Goal: Task Accomplishment & Management: Use online tool/utility

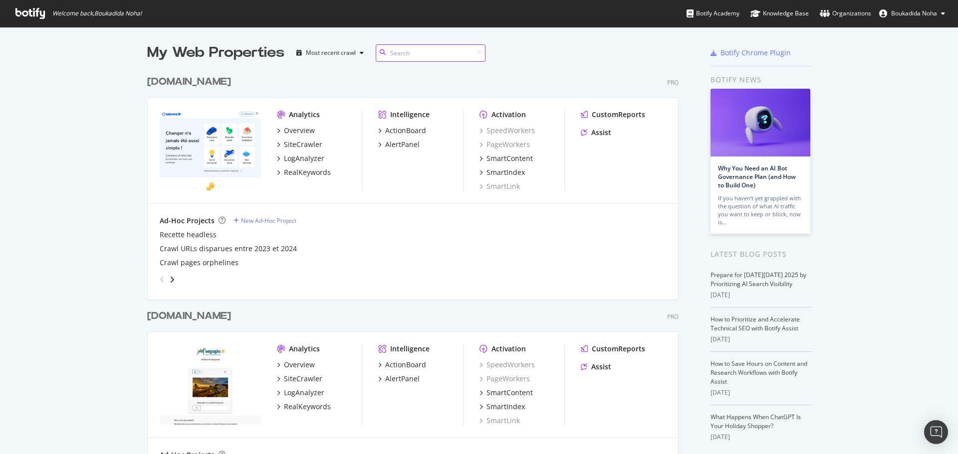
scroll to position [461, 532]
click at [307, 133] on div "Overview" at bounding box center [299, 131] width 31 height 10
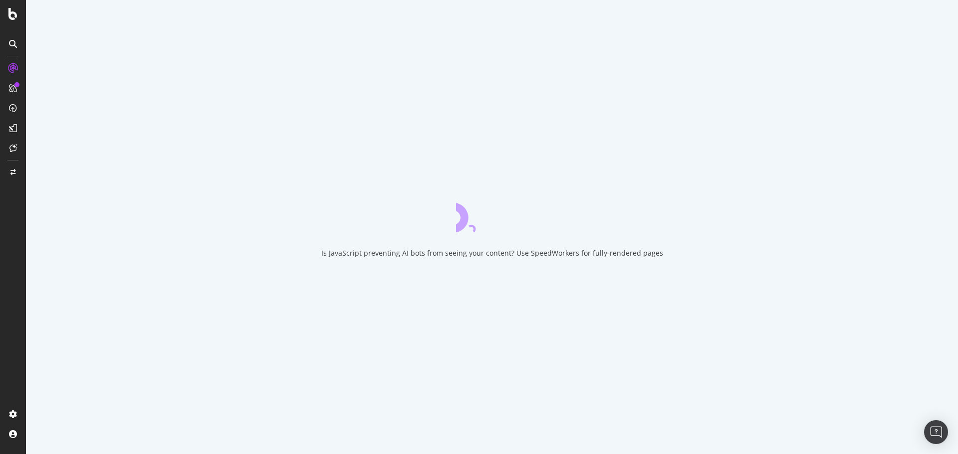
click at [15, 87] on div at bounding box center [16, 84] width 5 height 5
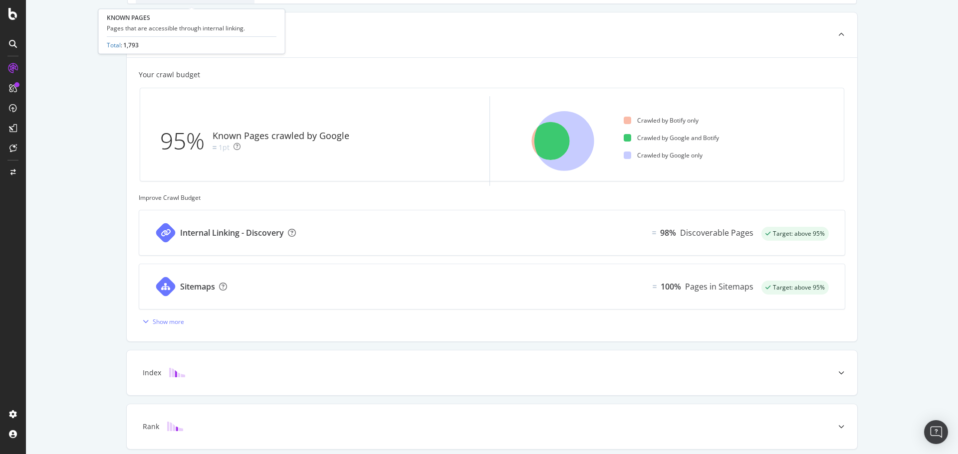
scroll to position [229, 0]
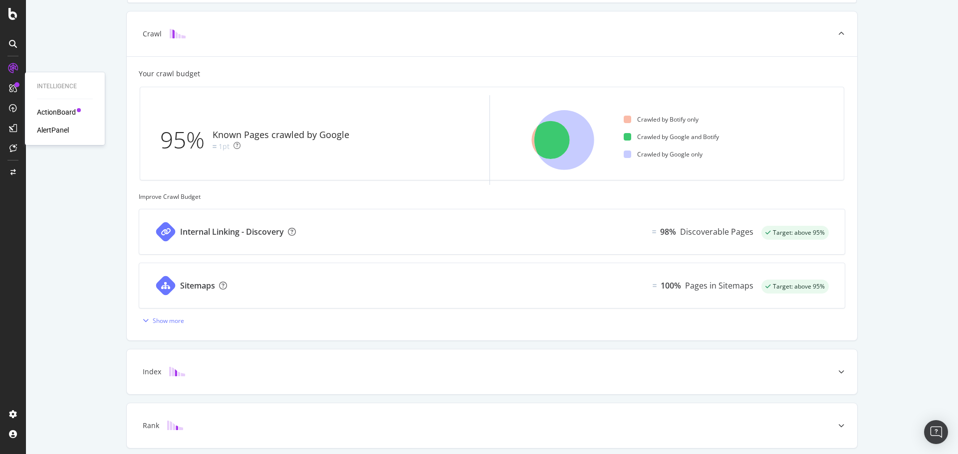
click at [62, 111] on div "ActionBoard" at bounding box center [56, 112] width 39 height 10
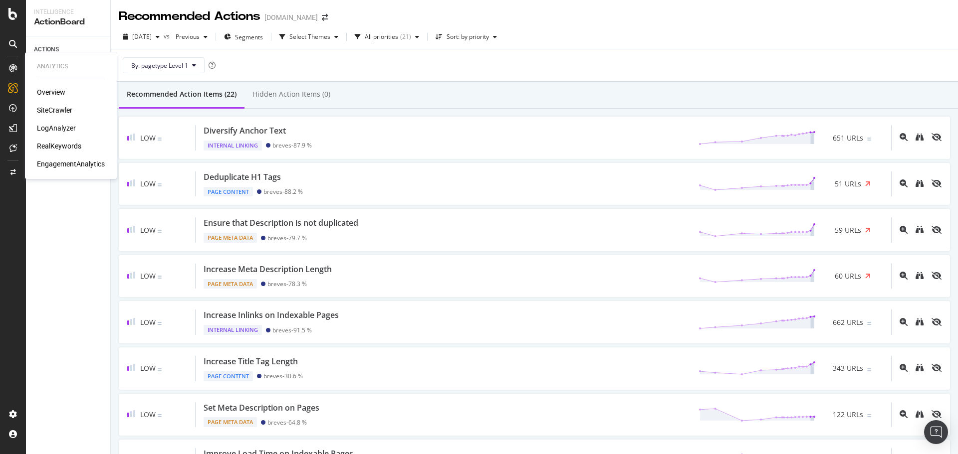
click at [63, 110] on div "SiteCrawler" at bounding box center [54, 110] width 35 height 10
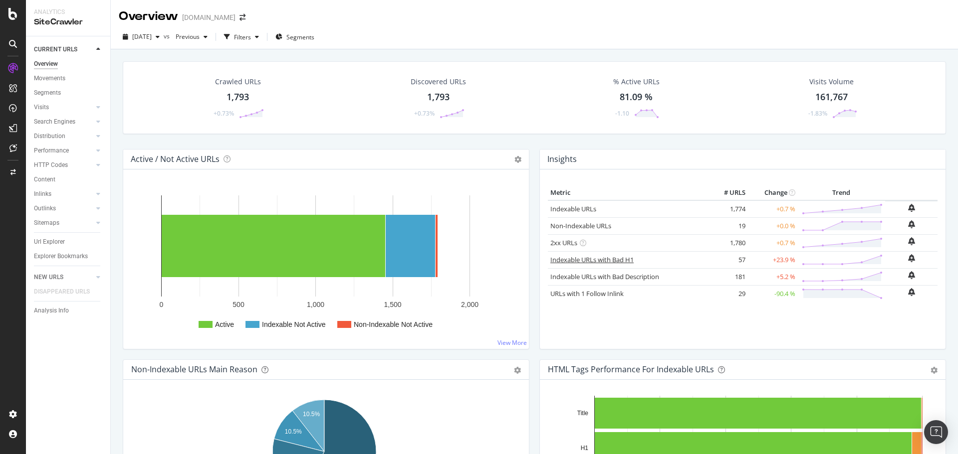
click at [608, 258] on link "Indexable URLs with Bad H1" at bounding box center [591, 259] width 83 height 9
click at [648, 276] on link "Indexable URLs with Bad Description" at bounding box center [604, 276] width 109 height 9
click at [659, 334] on div "Metric # URLS Change Trend Indexable URLs 1,774 +0.7 % Non-Indexable URLs 19 +0…" at bounding box center [743, 264] width 390 height 156
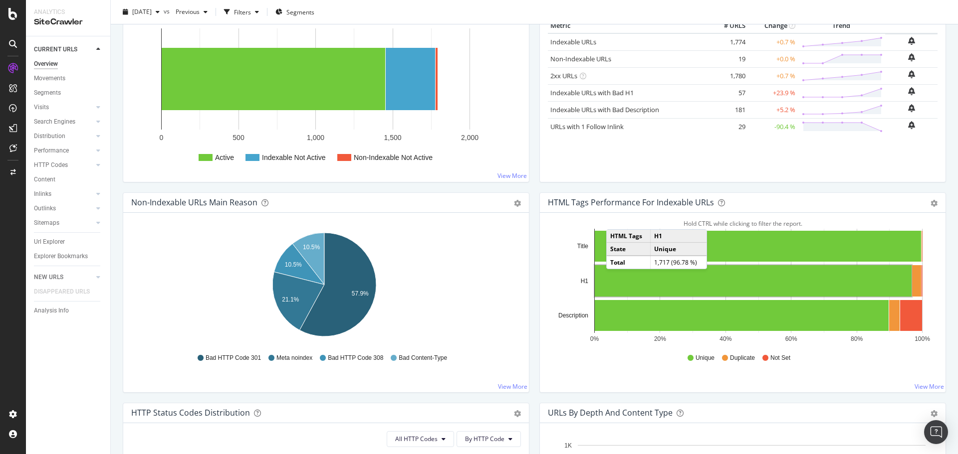
scroll to position [167, 0]
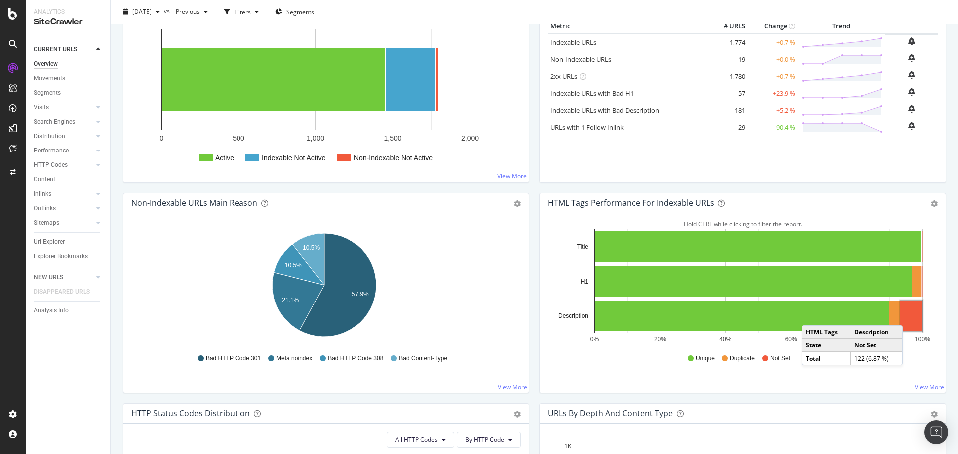
click at [905, 316] on rect "A chart." at bounding box center [911, 316] width 22 height 31
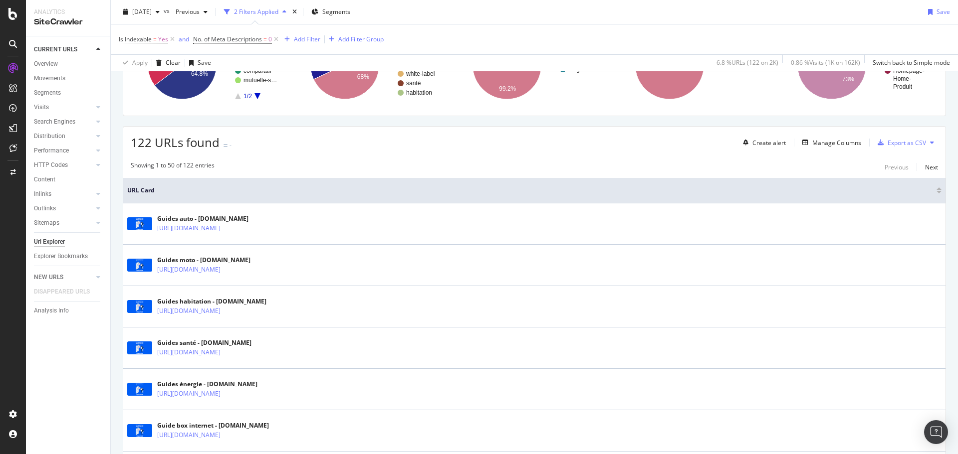
scroll to position [106, 0]
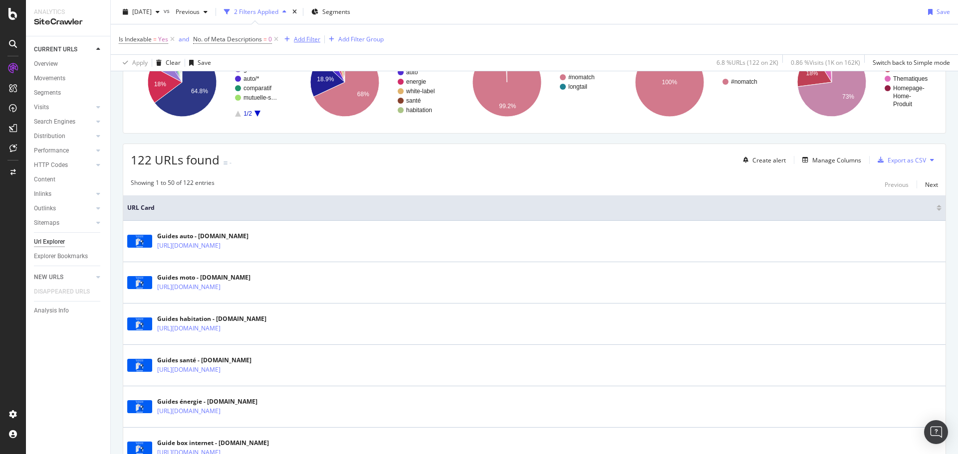
click at [309, 44] on div "Add Filter" at bounding box center [300, 39] width 40 height 11
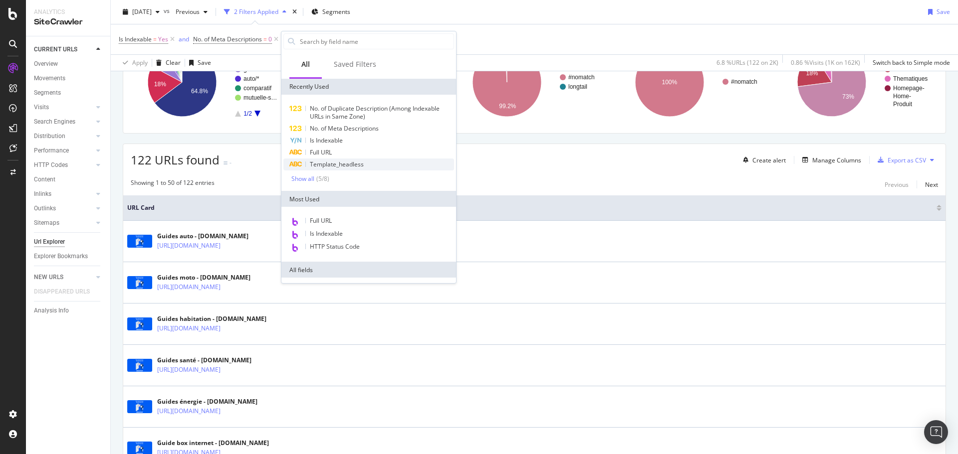
click at [358, 160] on span "Template_headless" at bounding box center [337, 164] width 54 height 8
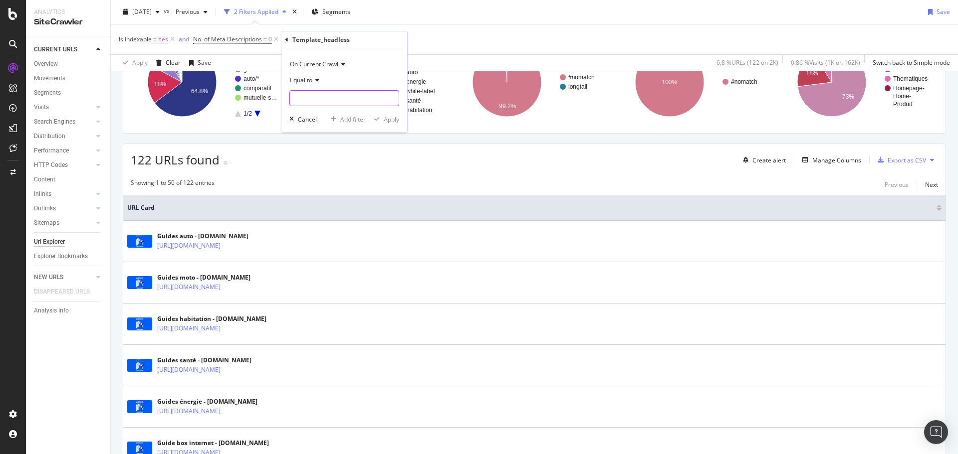
click at [330, 96] on input "text" at bounding box center [344, 98] width 109 height 16
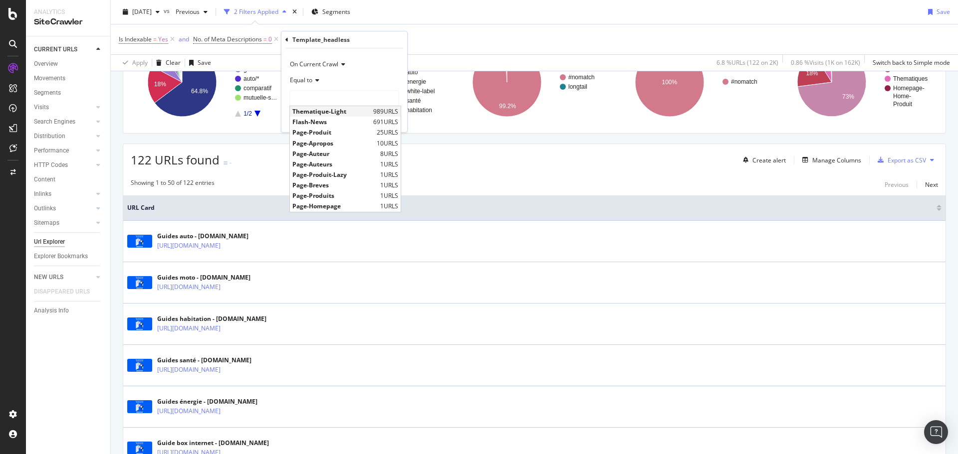
click at [334, 113] on span "Thematique-Light" at bounding box center [331, 111] width 78 height 8
type input "Thematique-Light"
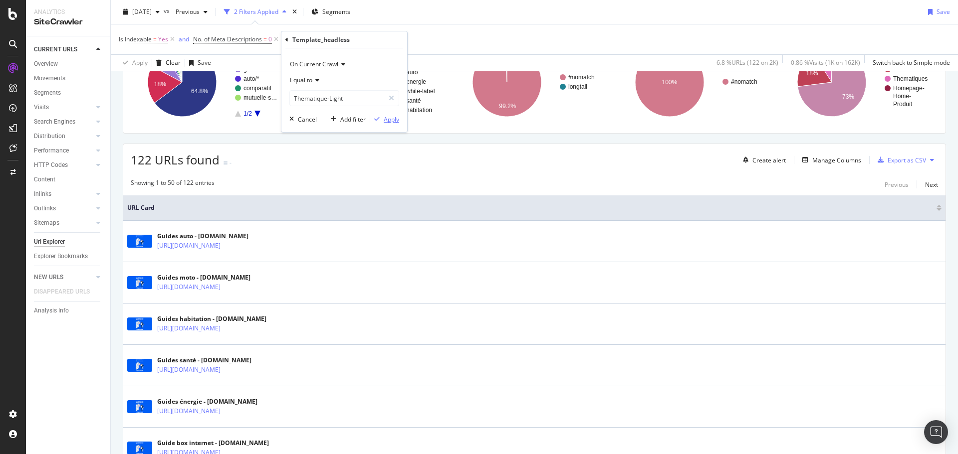
click at [394, 121] on div "Apply" at bounding box center [391, 119] width 15 height 8
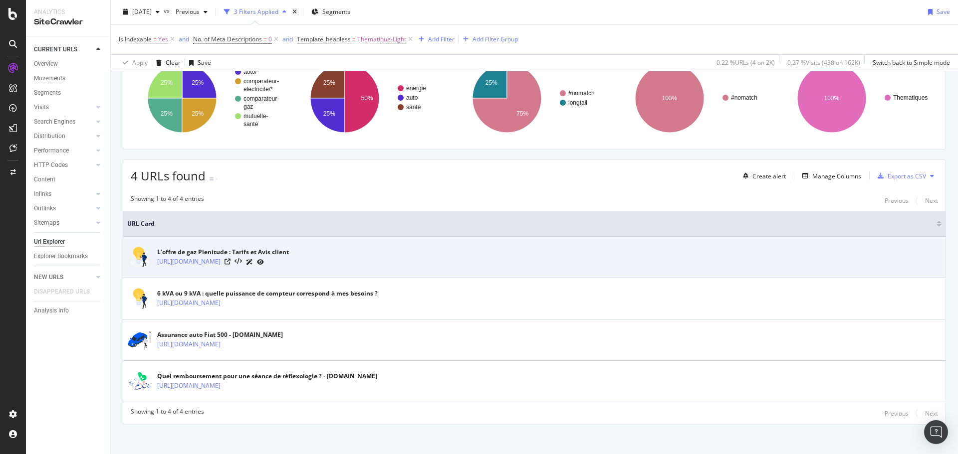
scroll to position [95, 0]
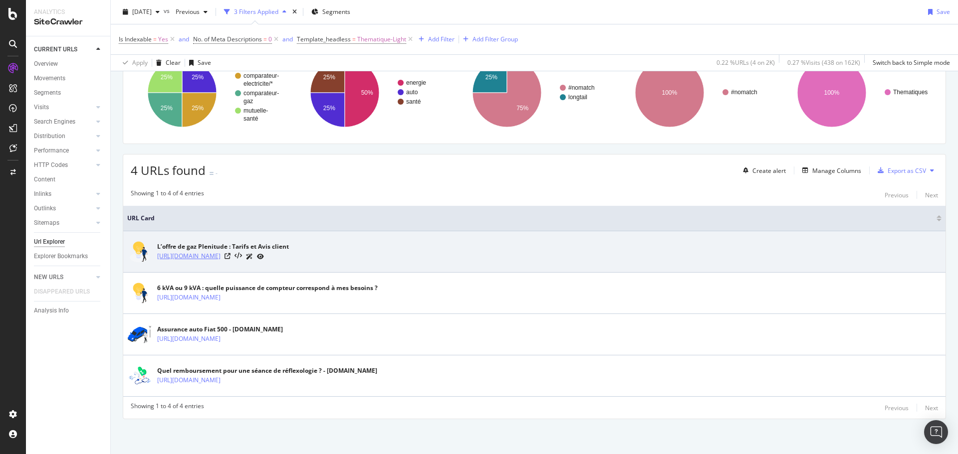
drag, startPoint x: 365, startPoint y: 253, endPoint x: 240, endPoint y: 256, distance: 125.2
click at [240, 256] on div "https://www.lelynx.fr/energie/comparateur-gaz/fournisseur-gaz/plenitude/" at bounding box center [223, 256] width 132 height 10
copy link "comparateur-gaz/fournisseur-gaz/plenitude/"
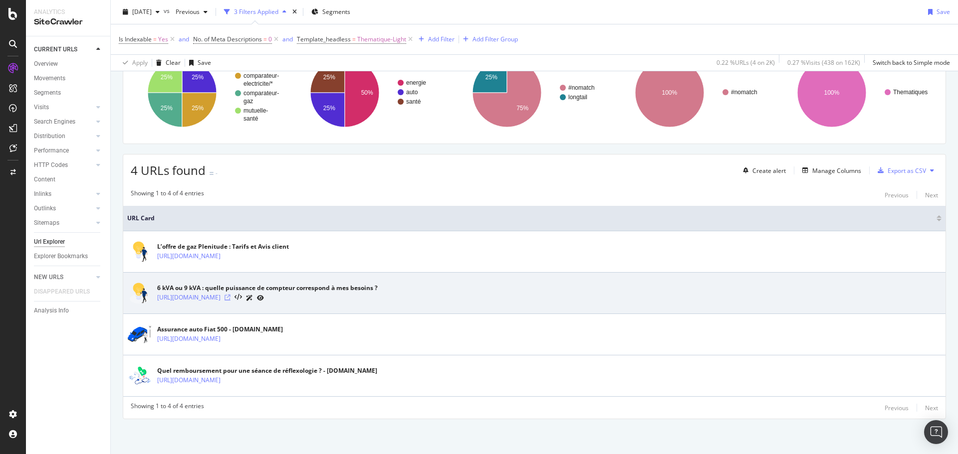
click at [230, 295] on icon at bounding box center [227, 298] width 6 height 6
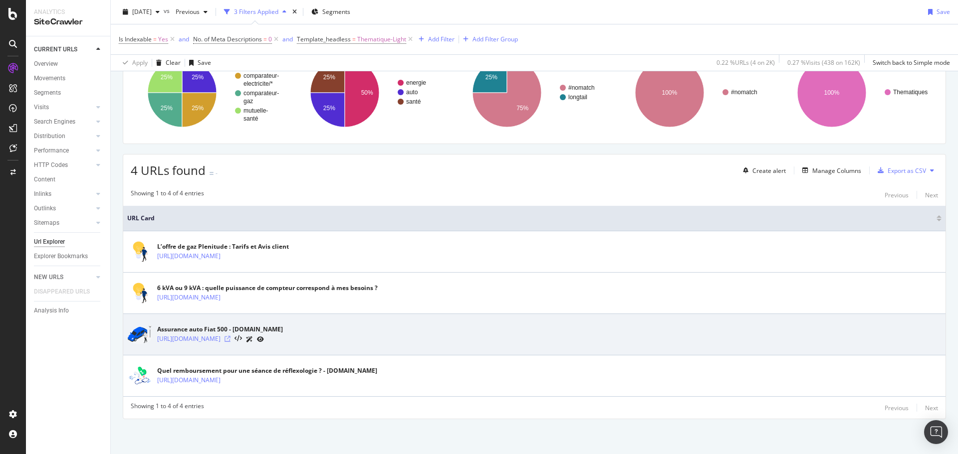
click at [230, 339] on icon at bounding box center [227, 339] width 6 height 6
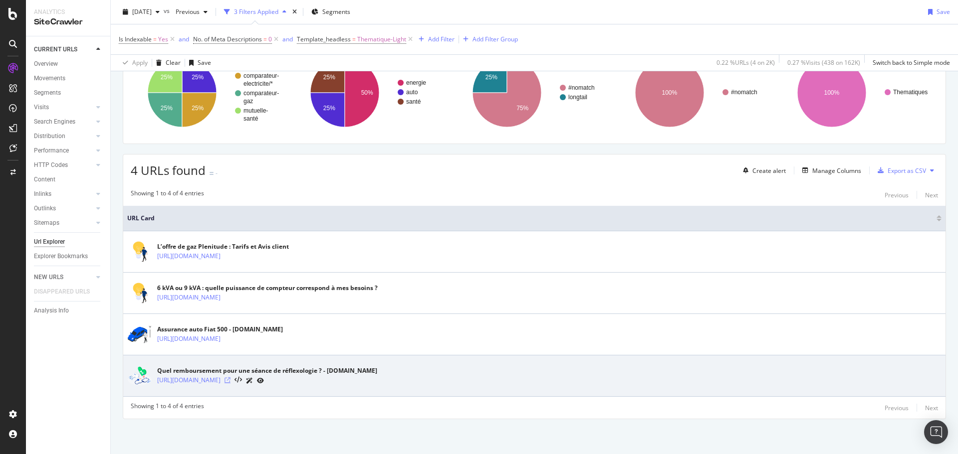
click at [230, 381] on icon at bounding box center [227, 381] width 6 height 6
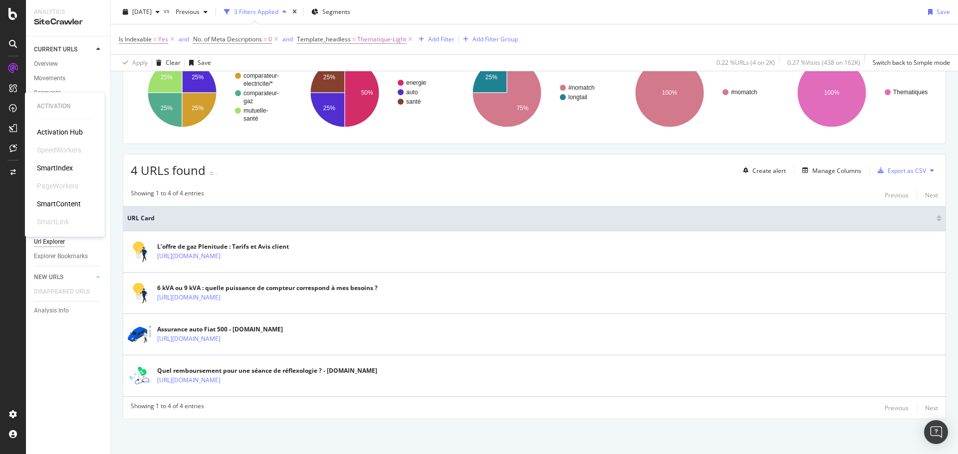
click at [60, 167] on div "SmartIndex" at bounding box center [55, 168] width 36 height 10
click at [16, 147] on icon at bounding box center [12, 148] width 7 height 8
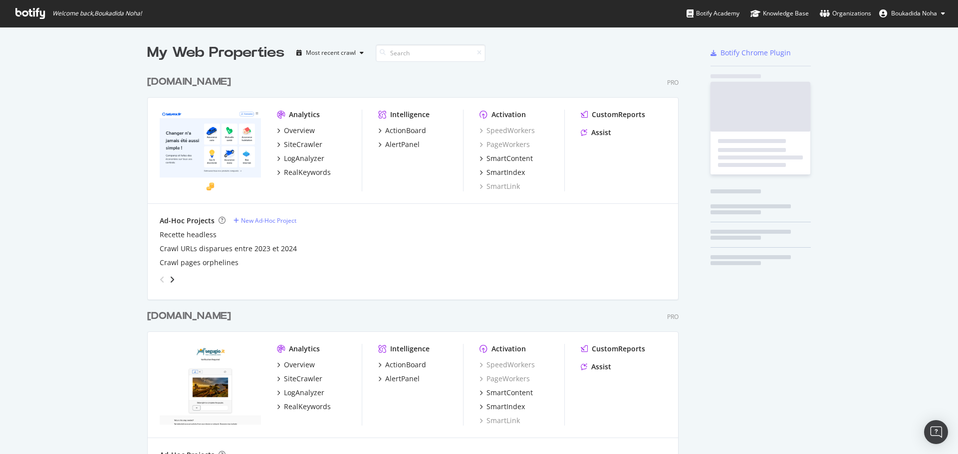
scroll to position [461, 532]
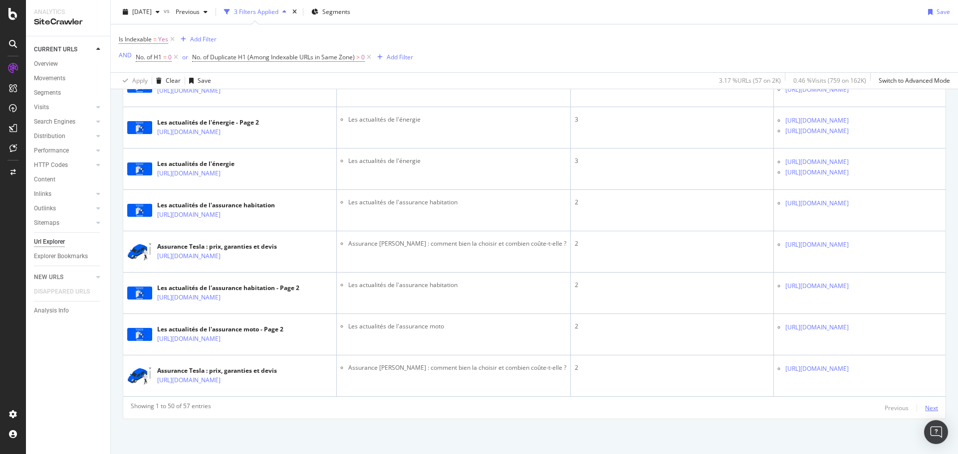
click at [925, 412] on div "Next" at bounding box center [931, 408] width 13 height 8
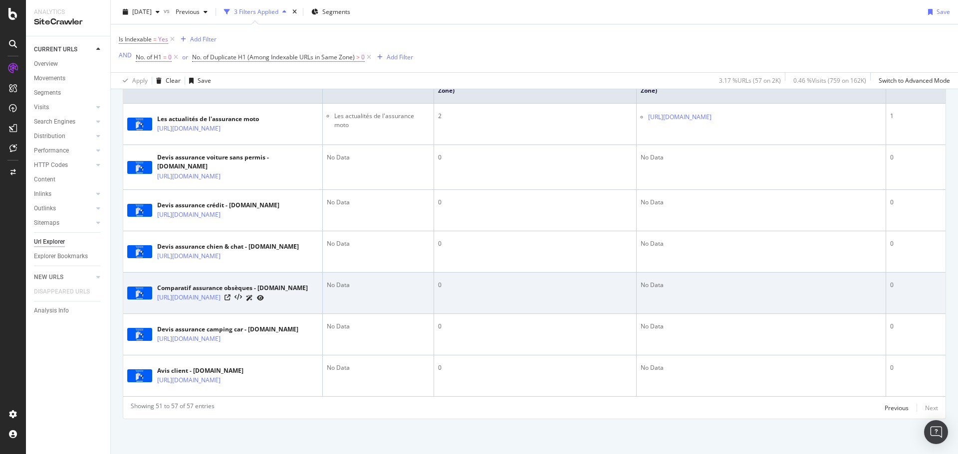
scroll to position [274, 0]
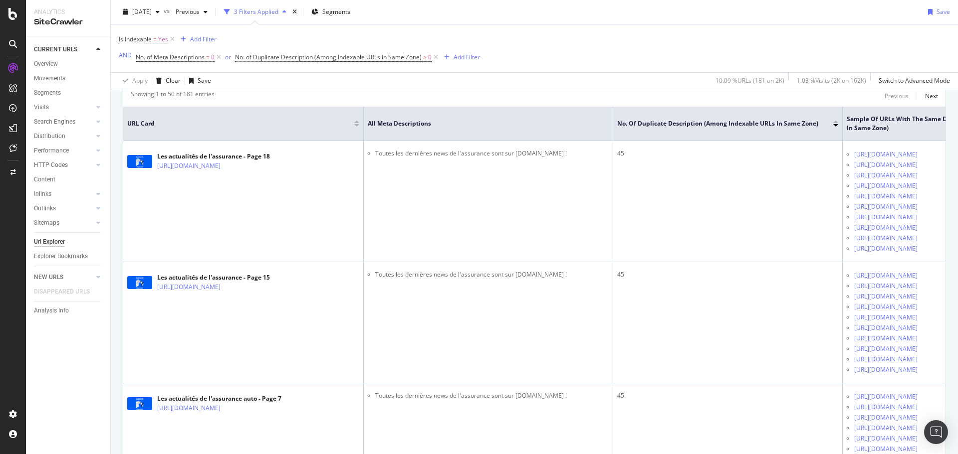
scroll to position [206, 0]
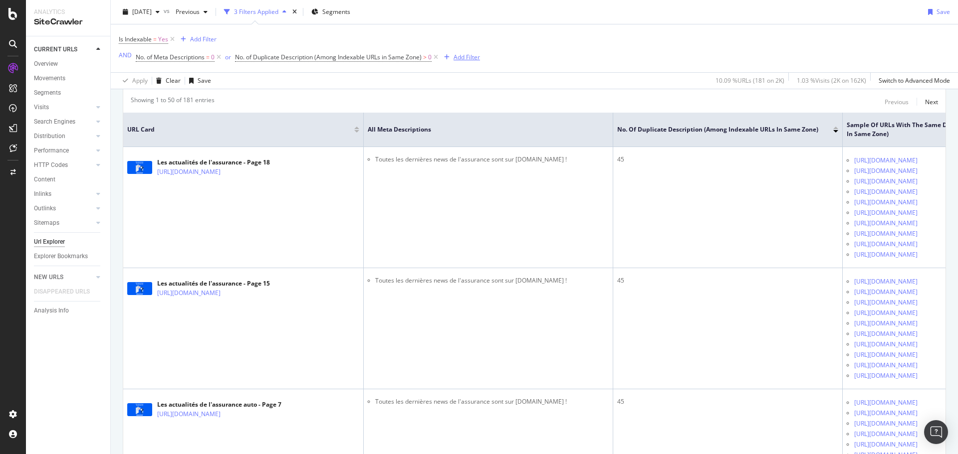
click at [468, 59] on div "Add Filter" at bounding box center [466, 57] width 26 height 8
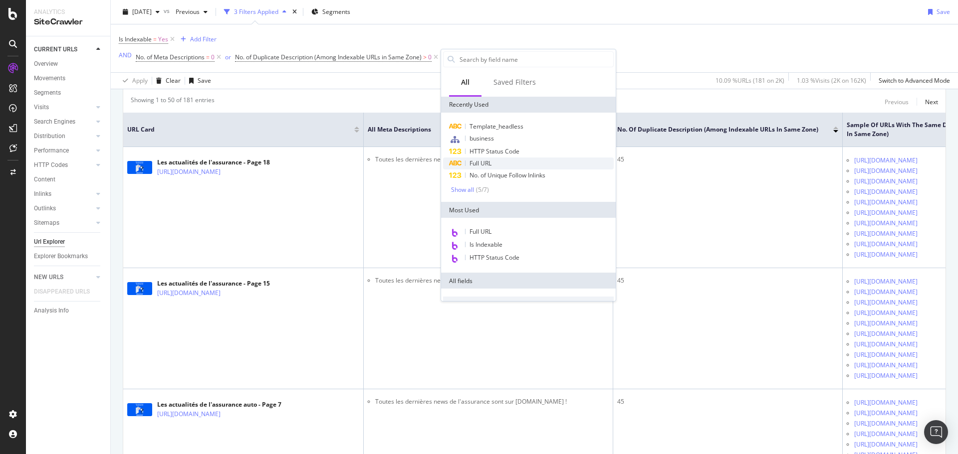
click at [484, 164] on span "Full URL" at bounding box center [480, 163] width 22 height 8
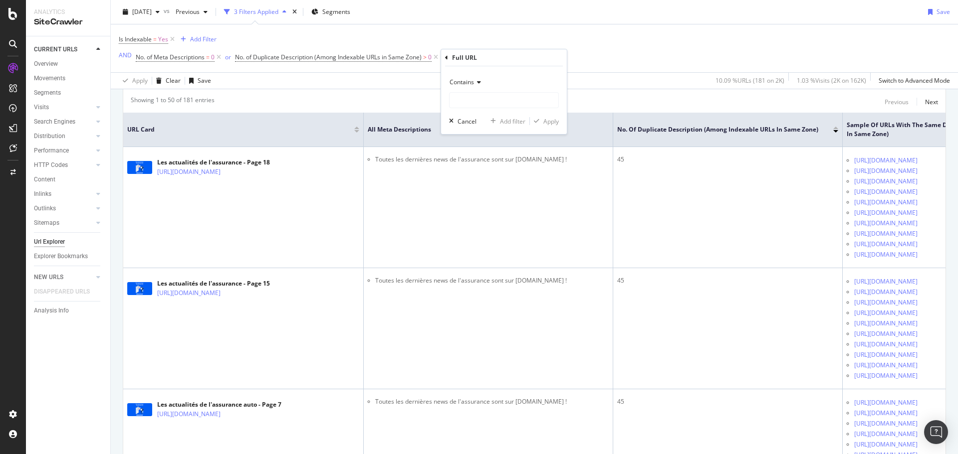
click at [468, 80] on span "Contains" at bounding box center [461, 82] width 24 height 8
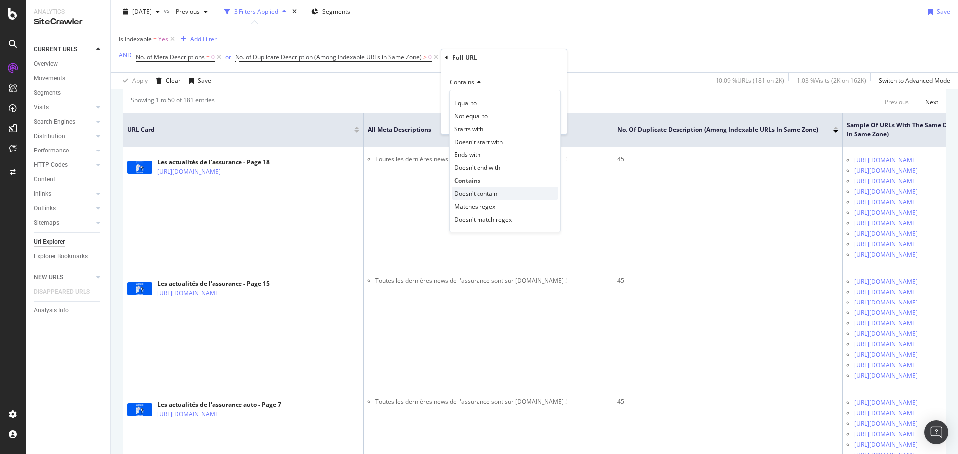
click at [480, 195] on span "Doesn't contain" at bounding box center [475, 194] width 43 height 8
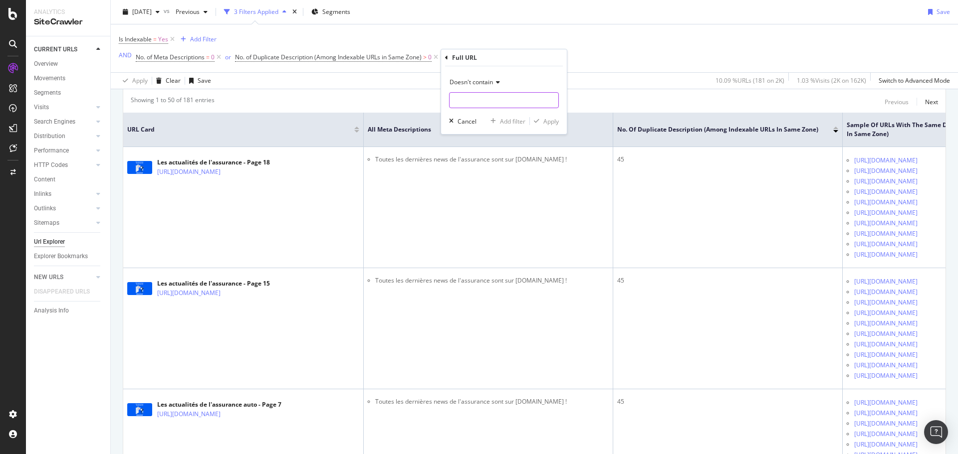
click at [468, 98] on input "text" at bounding box center [503, 100] width 109 height 16
type input "breves"
click at [557, 124] on div "Apply" at bounding box center [550, 121] width 15 height 8
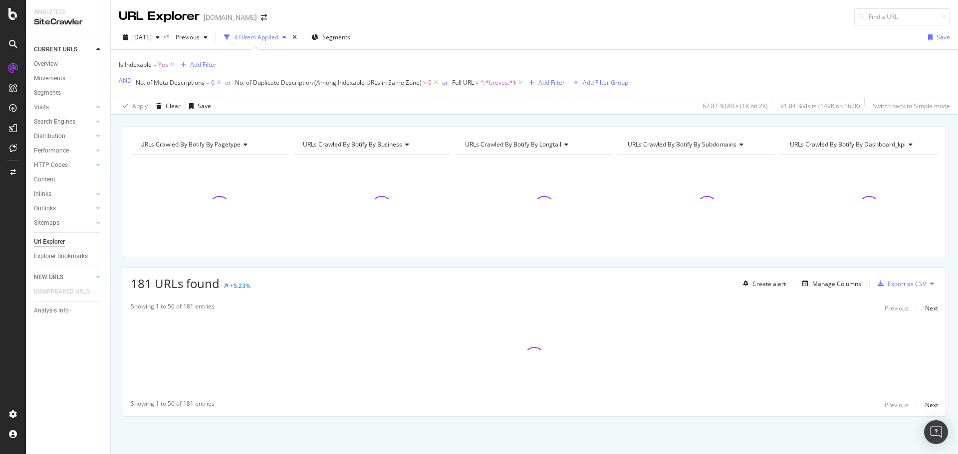
click at [411, 162] on div at bounding box center [372, 202] width 158 height 95
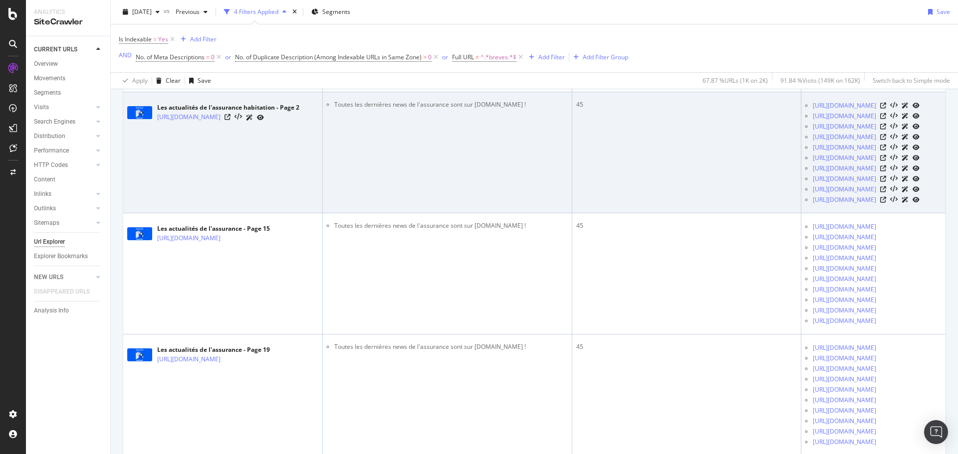
scroll to position [1110, 0]
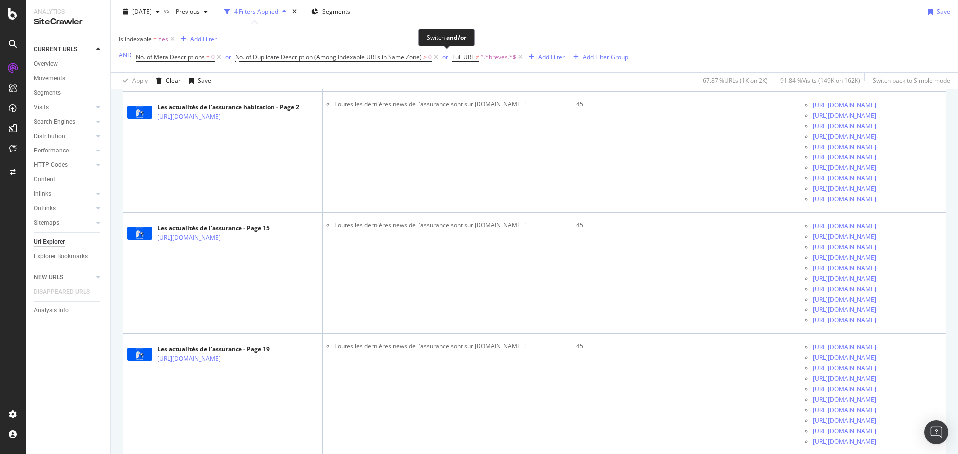
click at [444, 59] on div "or" at bounding box center [445, 57] width 6 height 8
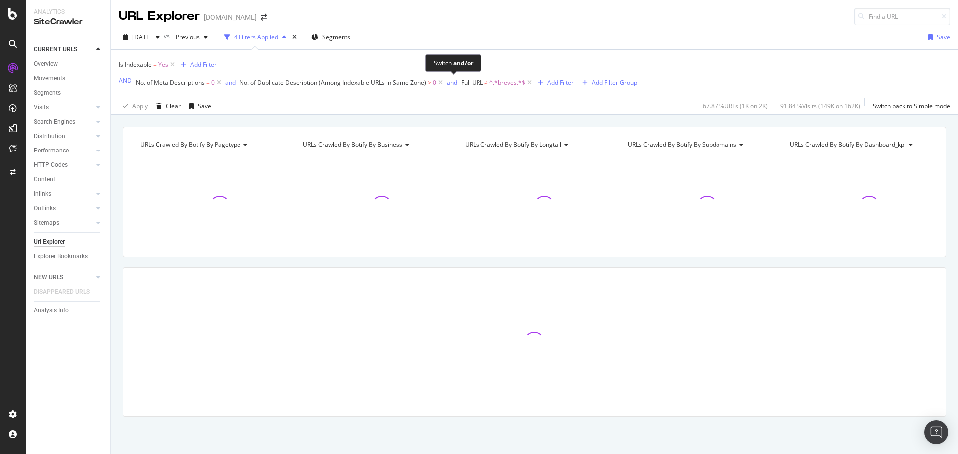
click at [445, 59] on div "Switch and/or" at bounding box center [452, 63] width 39 height 8
click at [530, 84] on icon at bounding box center [529, 83] width 8 height 10
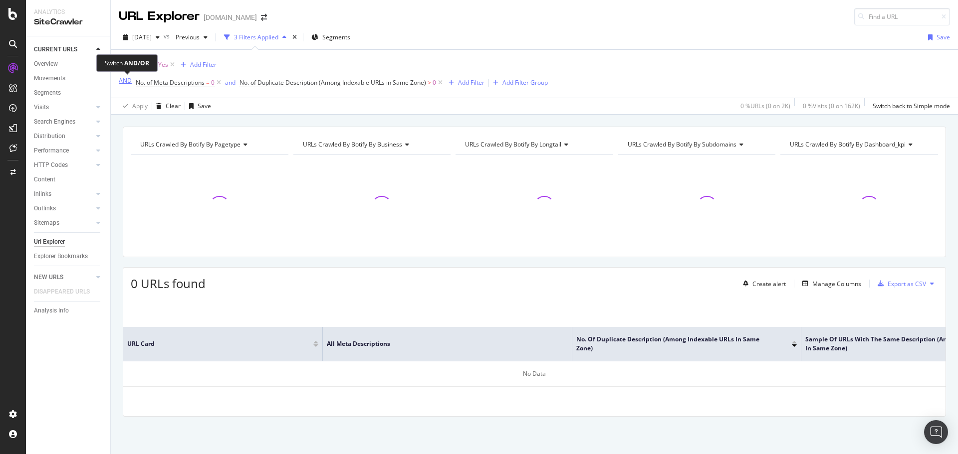
click at [123, 82] on div "AND" at bounding box center [125, 80] width 13 height 8
click at [463, 86] on div "Add Filter" at bounding box center [466, 82] width 26 height 8
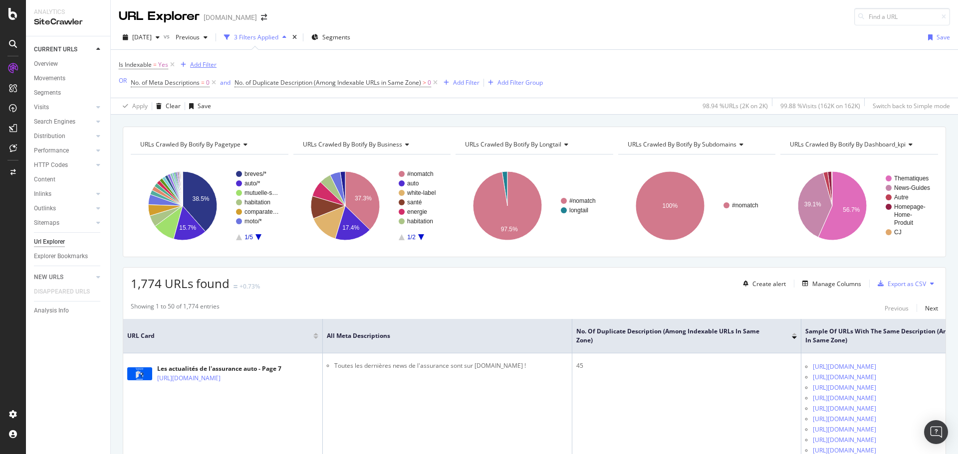
click at [202, 65] on div "Add Filter" at bounding box center [203, 64] width 26 height 8
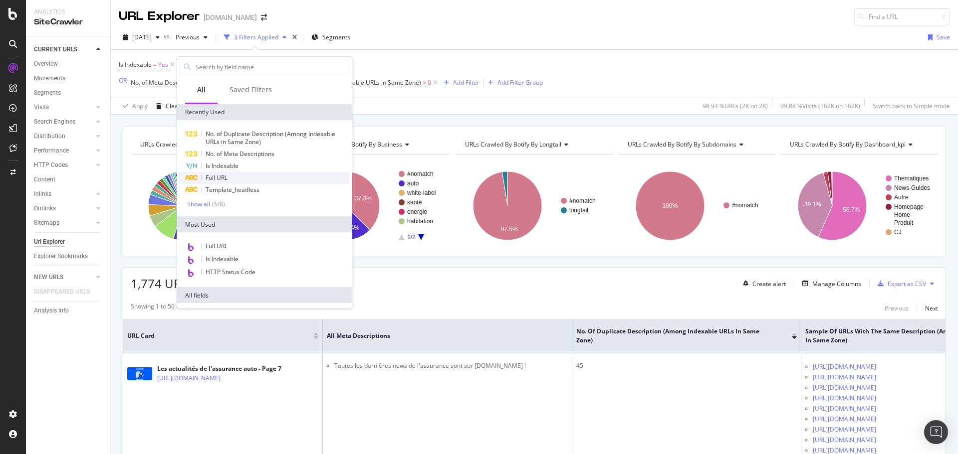
click at [219, 177] on span "Full URL" at bounding box center [216, 178] width 22 height 8
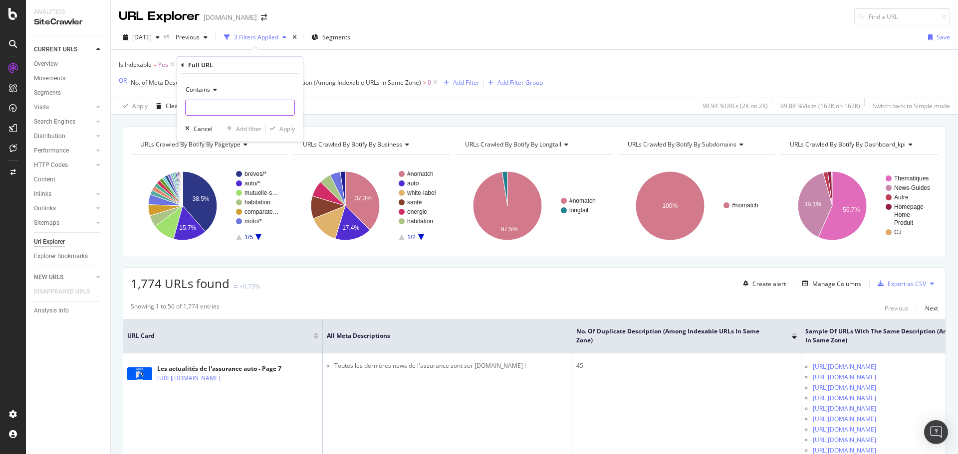
click at [216, 108] on input "text" at bounding box center [240, 108] width 109 height 16
click at [205, 89] on span "Contains" at bounding box center [198, 89] width 24 height 8
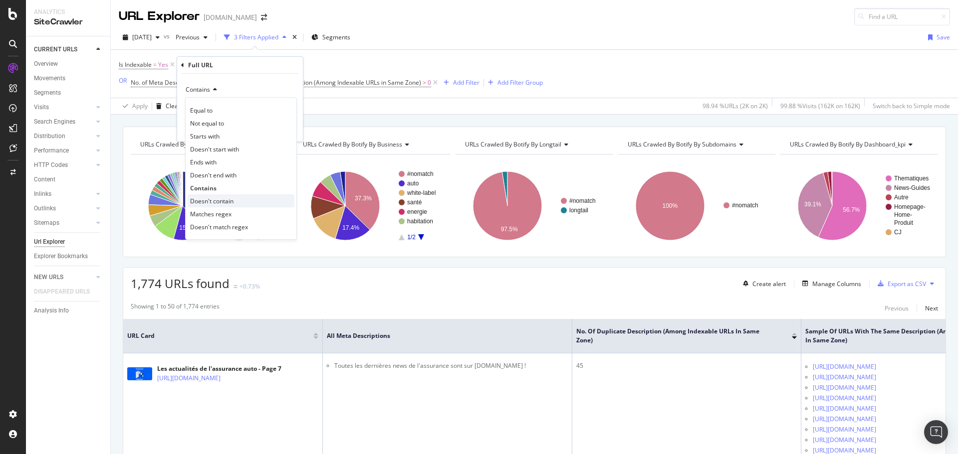
click at [206, 200] on span "Doesn't contain" at bounding box center [211, 201] width 43 height 8
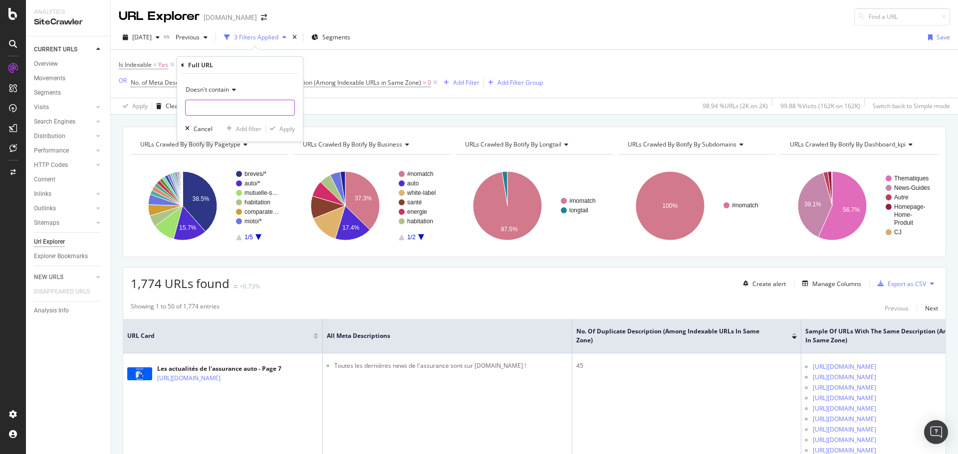
click at [205, 104] on input "text" at bounding box center [240, 108] width 109 height 16
type input "breves"
click at [282, 129] on div "Apply" at bounding box center [286, 129] width 15 height 8
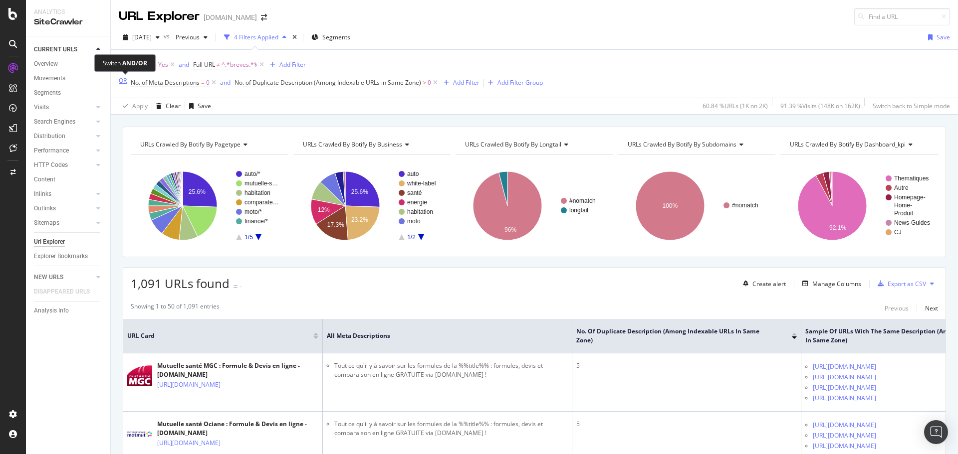
click at [124, 81] on div "OR" at bounding box center [123, 80] width 8 height 8
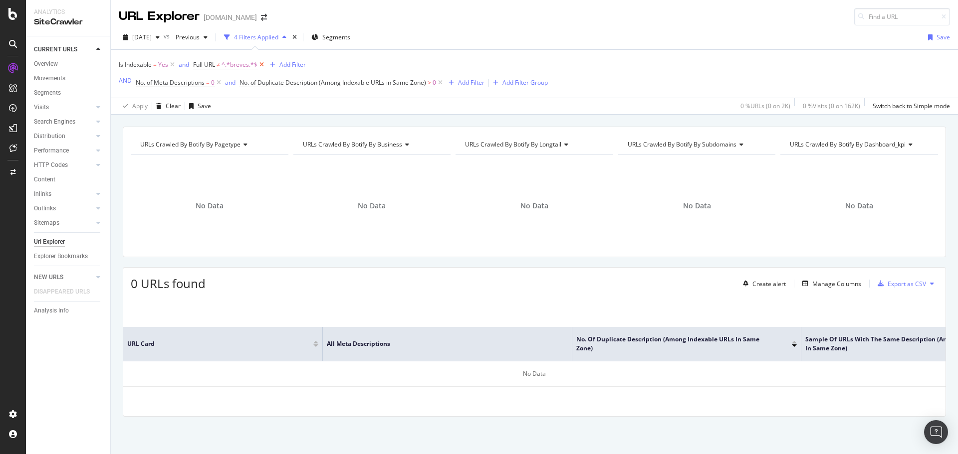
click at [259, 61] on icon at bounding box center [261, 65] width 8 height 10
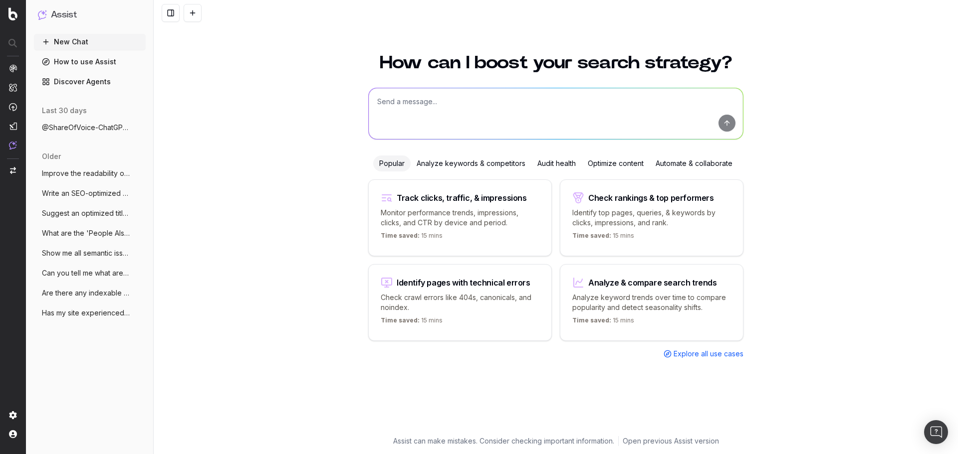
click at [624, 159] on div "Optimize content" at bounding box center [616, 164] width 68 height 16
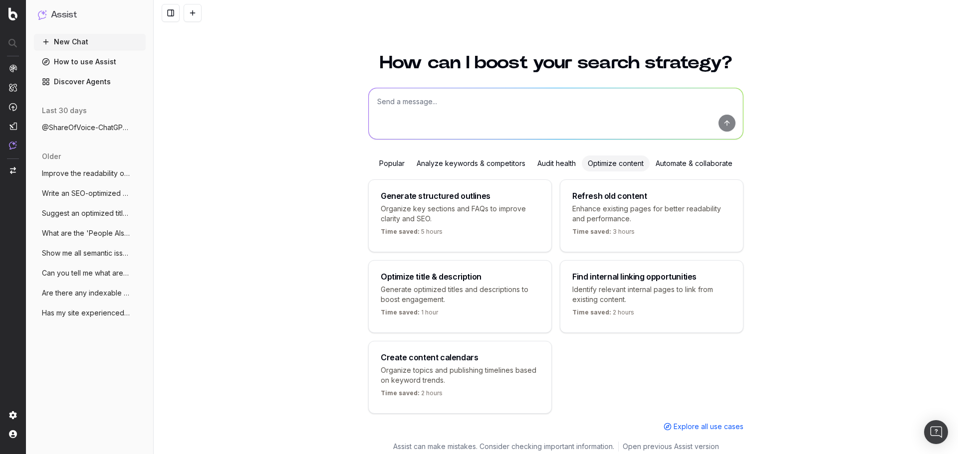
scroll to position [17, 0]
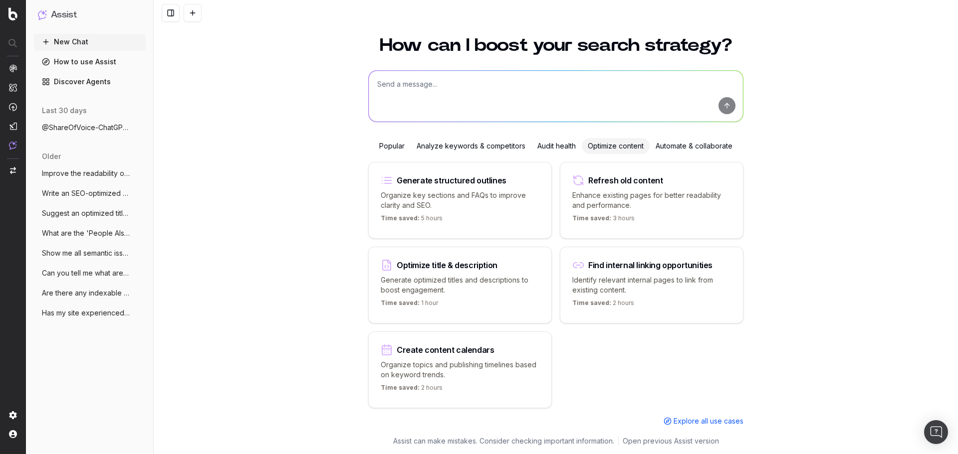
click at [479, 261] on div "Optimize title & description" at bounding box center [447, 265] width 101 height 8
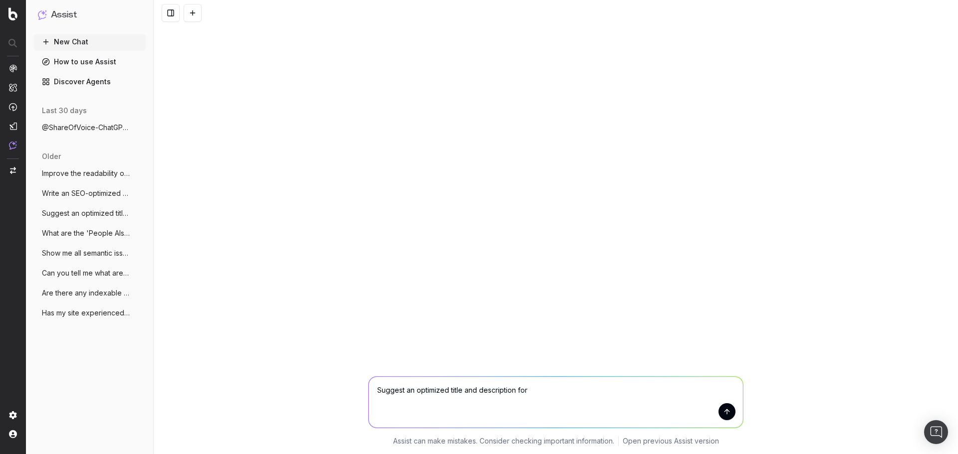
scroll to position [0, 0]
type textarea "Suggest an optimized title and description for every indexable page on [DOMAIN_…"
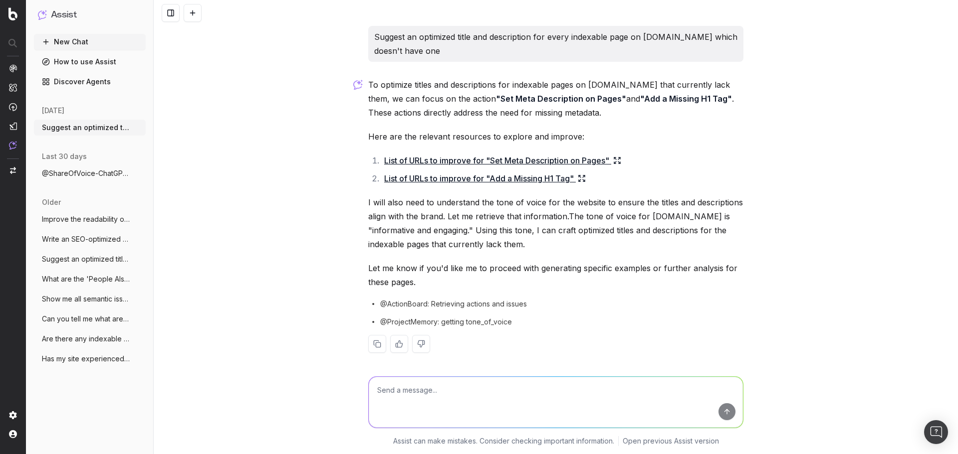
scroll to position [4, 0]
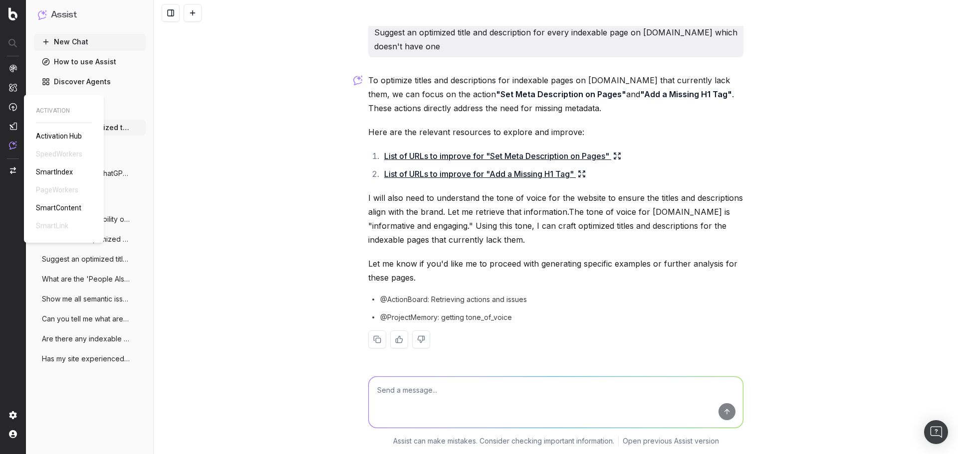
click at [60, 172] on span "SmartIndex" at bounding box center [54, 172] width 37 height 8
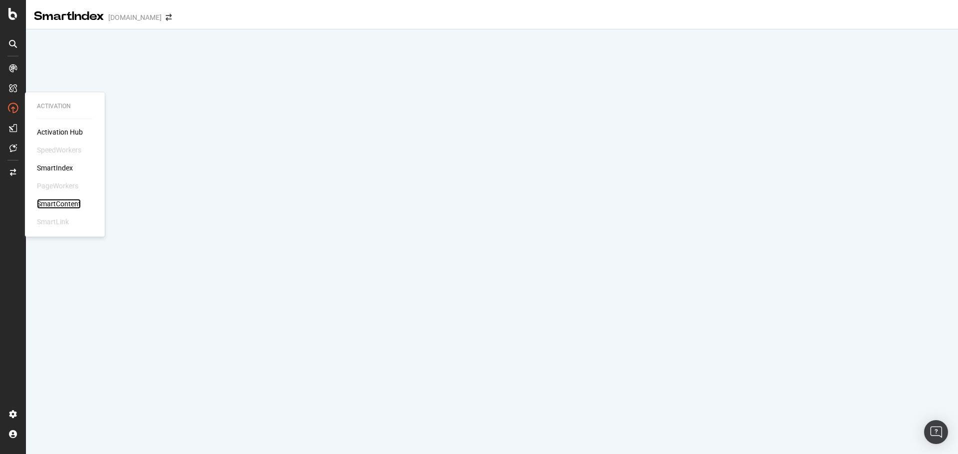
click at [73, 205] on div "SmartContent" at bounding box center [59, 204] width 44 height 10
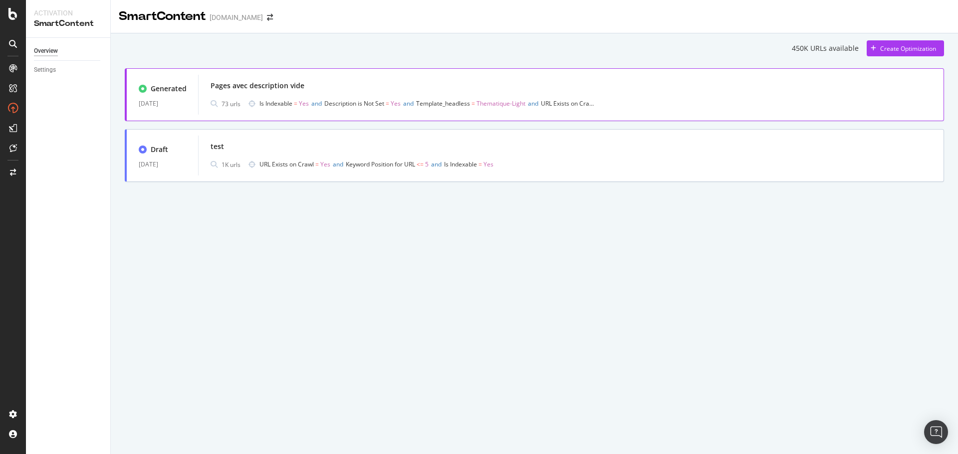
click at [614, 90] on div "Pages avec description vide" at bounding box center [570, 86] width 721 height 14
click at [903, 49] on div "Create Optimization" at bounding box center [908, 48] width 56 height 8
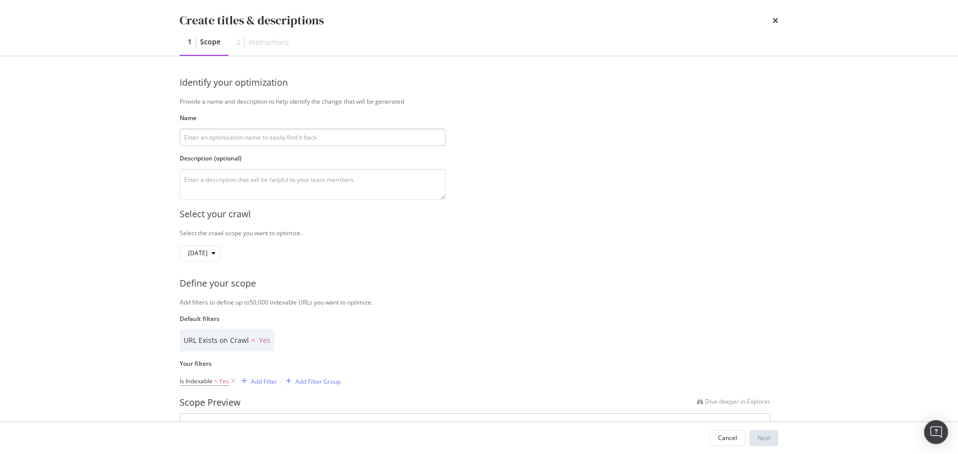
click at [367, 139] on input "modal" at bounding box center [313, 137] width 266 height 17
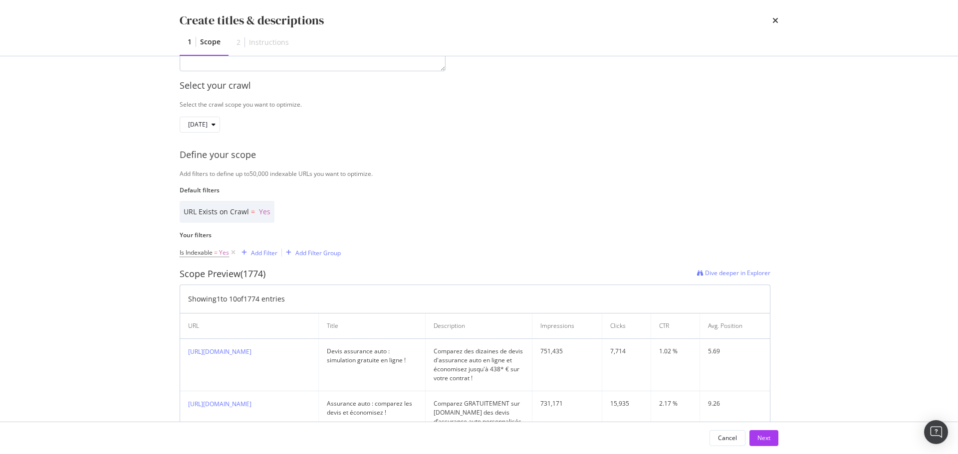
scroll to position [97, 0]
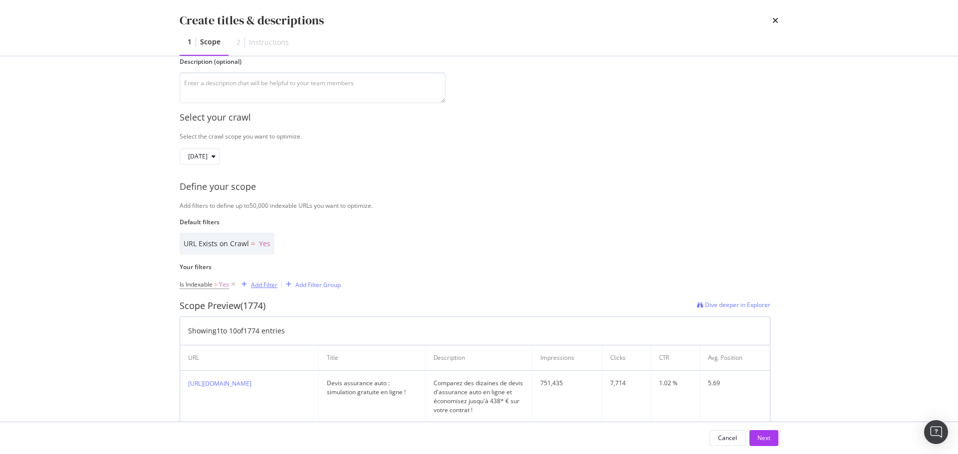
type input "Meta description Not set"
click at [264, 288] on div "Add Filter" at bounding box center [264, 285] width 26 height 8
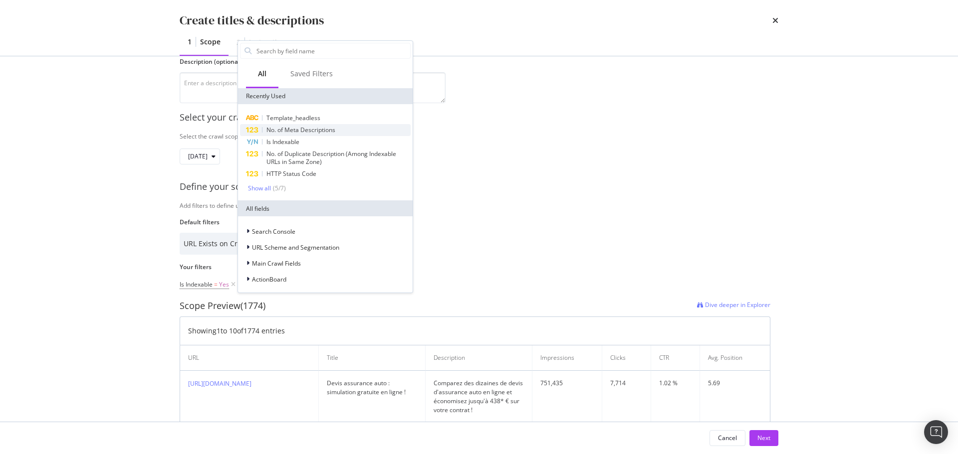
click at [306, 128] on span "No. of Meta Descriptions" at bounding box center [300, 130] width 69 height 8
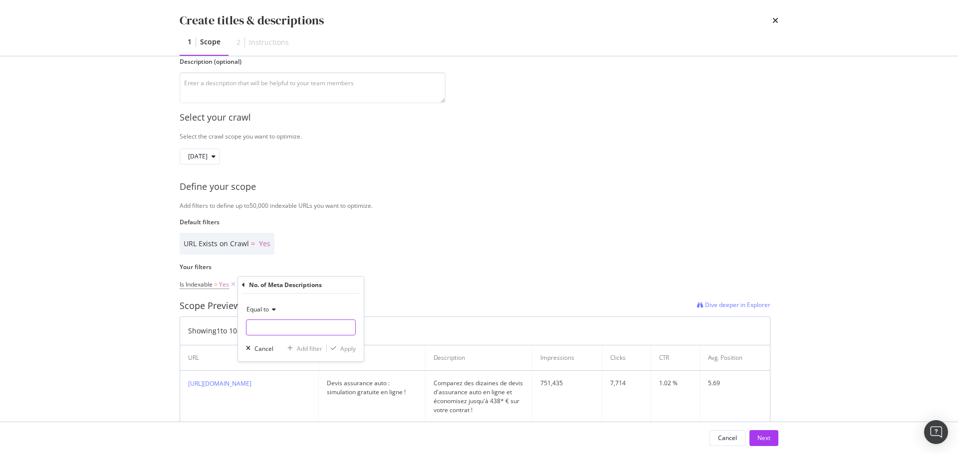
click at [280, 326] on input "modal" at bounding box center [301, 328] width 110 height 16
type input "0"
click at [287, 352] on span "0" at bounding box center [288, 351] width 78 height 8
click at [343, 350] on div "Apply" at bounding box center [347, 349] width 15 height 8
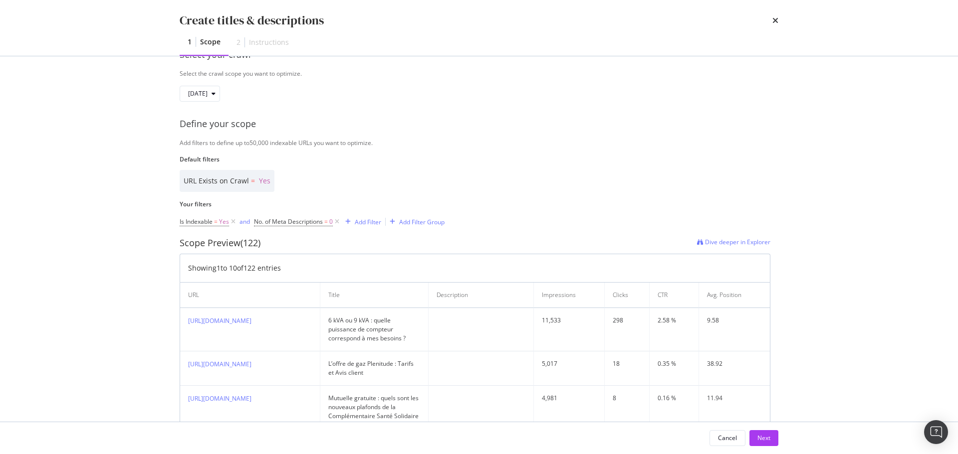
scroll to position [159, 0]
click at [357, 221] on div "Add Filter" at bounding box center [368, 222] width 26 height 8
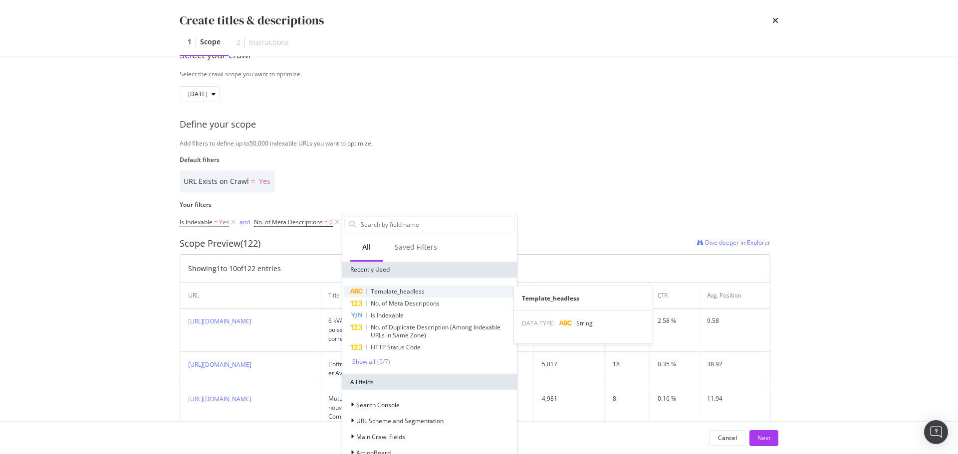
click at [388, 294] on span "Template_headless" at bounding box center [398, 291] width 54 height 8
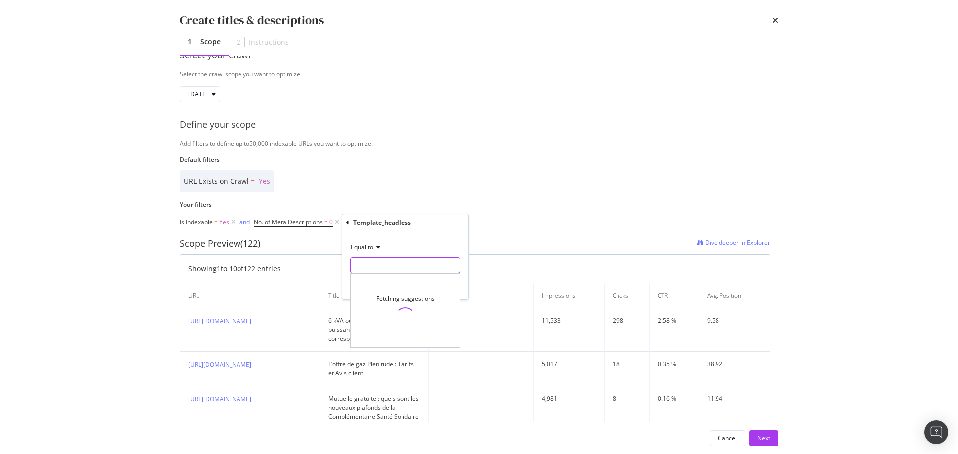
click at [403, 267] on input "Name" at bounding box center [405, 265] width 109 height 16
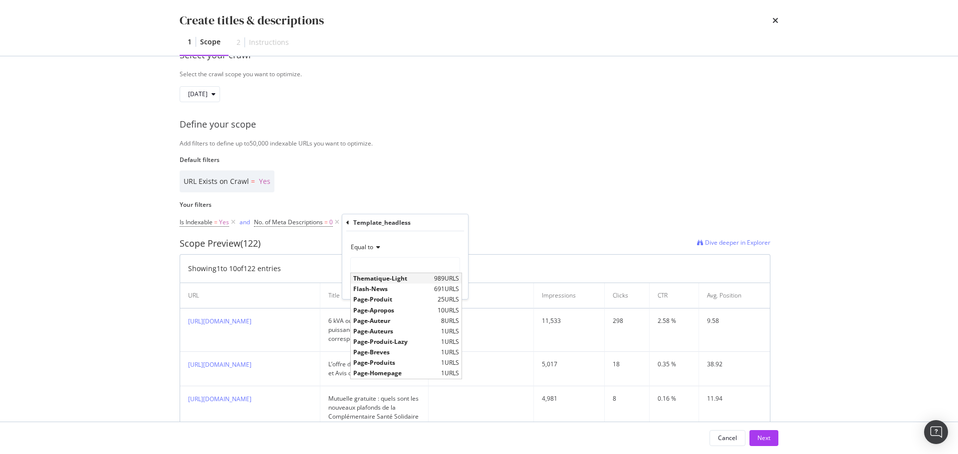
click at [407, 278] on span "Thematique-Light" at bounding box center [392, 278] width 78 height 8
type input "Thematique-Light"
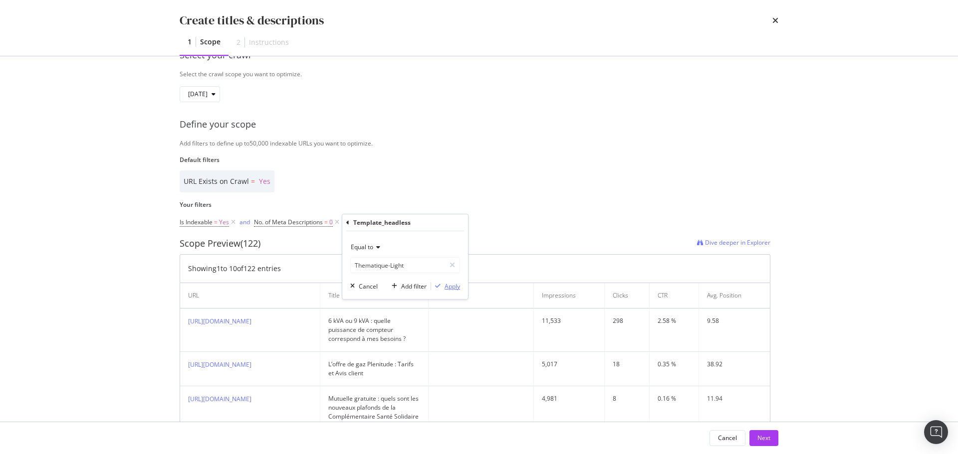
click at [455, 287] on div "Apply" at bounding box center [451, 286] width 15 height 8
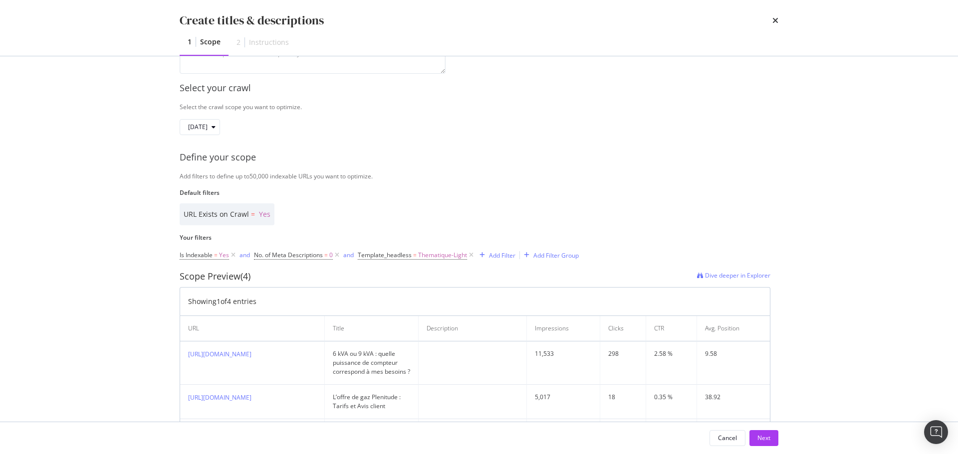
scroll to position [235, 0]
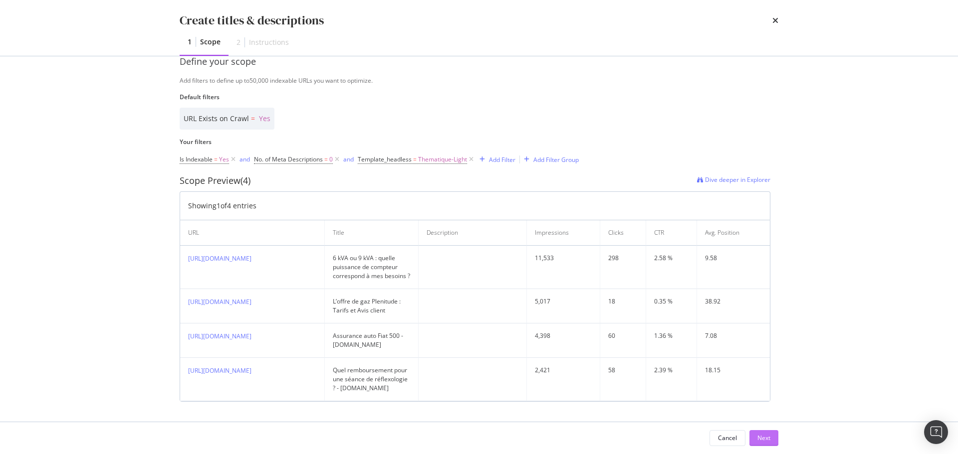
click at [765, 431] on div "Next" at bounding box center [763, 438] width 13 height 15
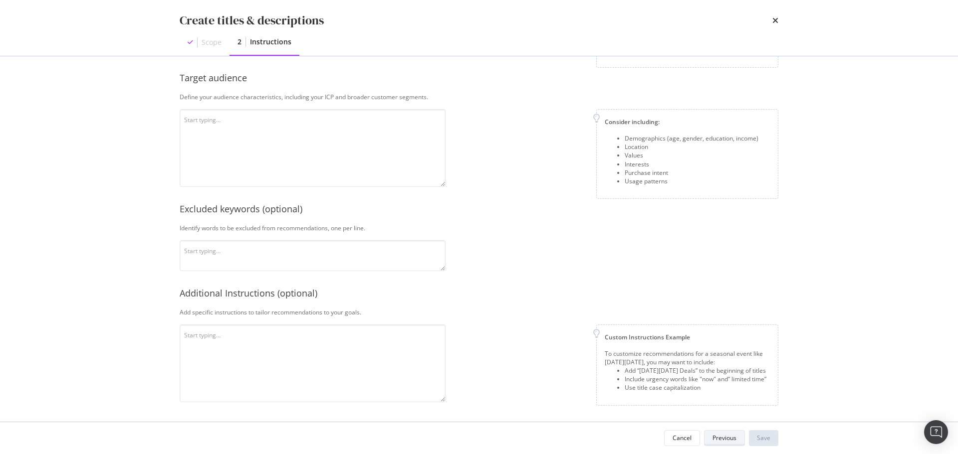
scroll to position [111, 0]
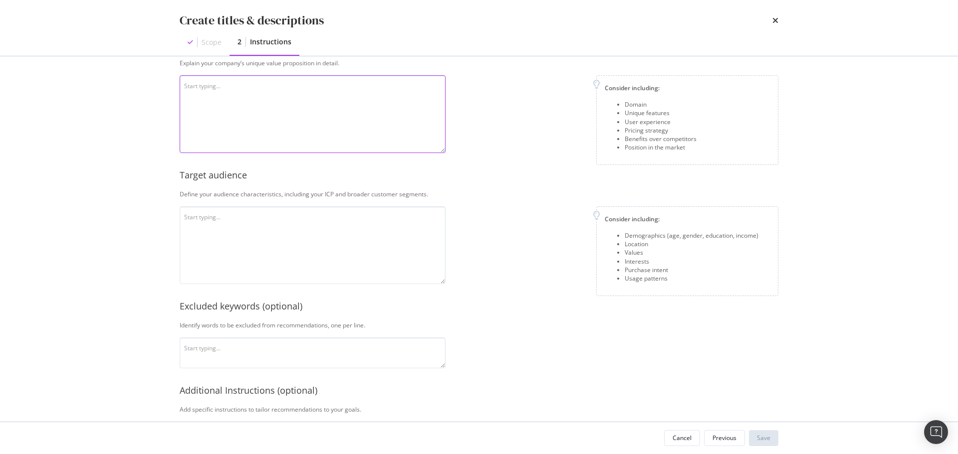
click at [273, 109] on textarea "modal" at bounding box center [313, 114] width 266 height 78
paste textarea "[DOMAIN_NAME] est un comparateur d'assurance en [GEOGRAPHIC_DATA]. On peut comp…"
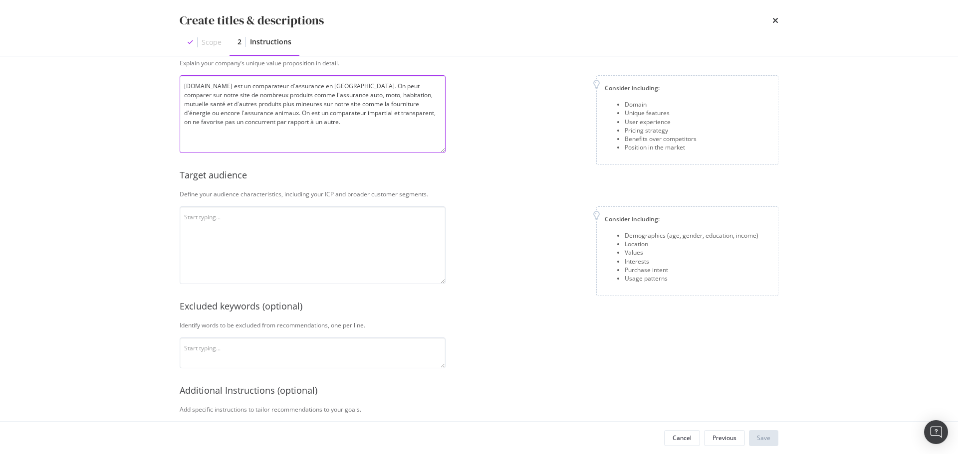
type textarea "[DOMAIN_NAME] est un comparateur d'assurance en [GEOGRAPHIC_DATA]. On peut comp…"
click at [238, 242] on textarea "modal" at bounding box center [313, 245] width 266 height 78
paste textarea "Notre audience est assez large, entre 25 et 45 ans. Par rapport au genre, on vi…"
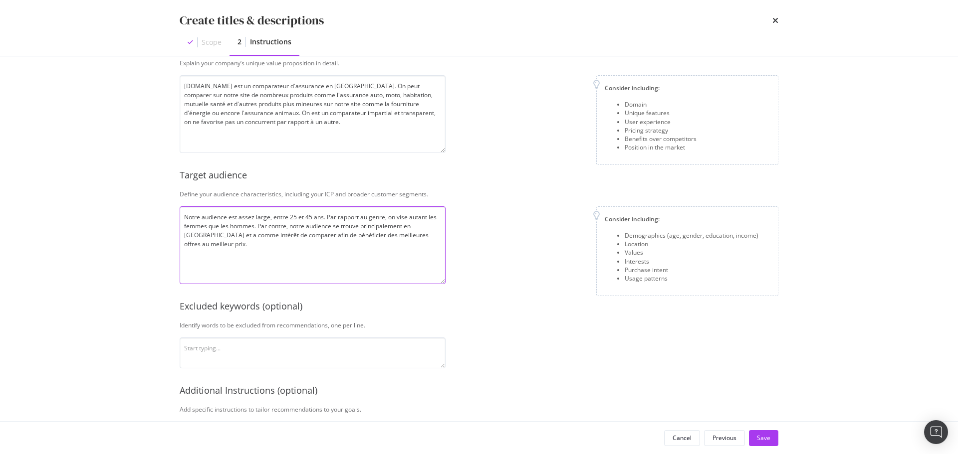
type textarea "Notre audience est assez large, entre 25 et 45 ans. Par rapport au genre, on vi…"
click at [259, 361] on textarea "modal" at bounding box center [313, 353] width 266 height 31
type textarea "o"
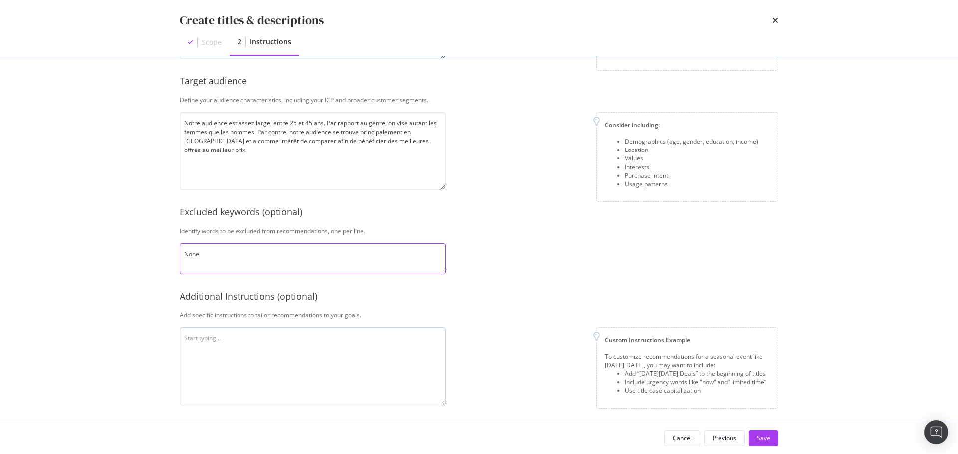
scroll to position [206, 0]
type textarea "None"
click at [257, 360] on textarea "modal" at bounding box center [313, 366] width 266 height 78
paste textarea "Ne pas ajouter "- [DOMAIN_NAME]" à la fin des balises title. La meta descriptio…"
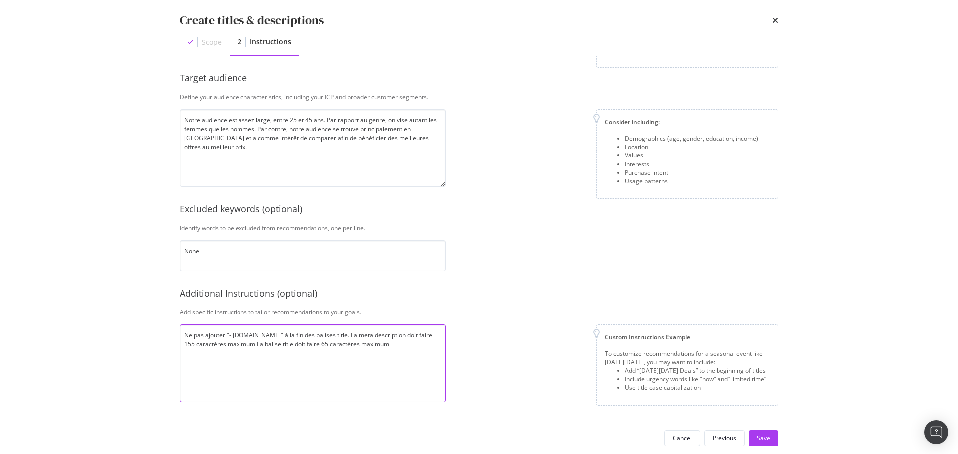
drag, startPoint x: 385, startPoint y: 343, endPoint x: 245, endPoint y: 345, distance: 139.7
click at [245, 345] on textarea "Ne pas ajouter "- [DOMAIN_NAME]" à la fin des balises title. La meta descriptio…" at bounding box center [313, 364] width 266 height 78
type textarea "Ne pas ajouter "- [DOMAIN_NAME]" à la fin des balises title. La meta descriptio…"
click at [767, 438] on div "Save" at bounding box center [763, 438] width 13 height 8
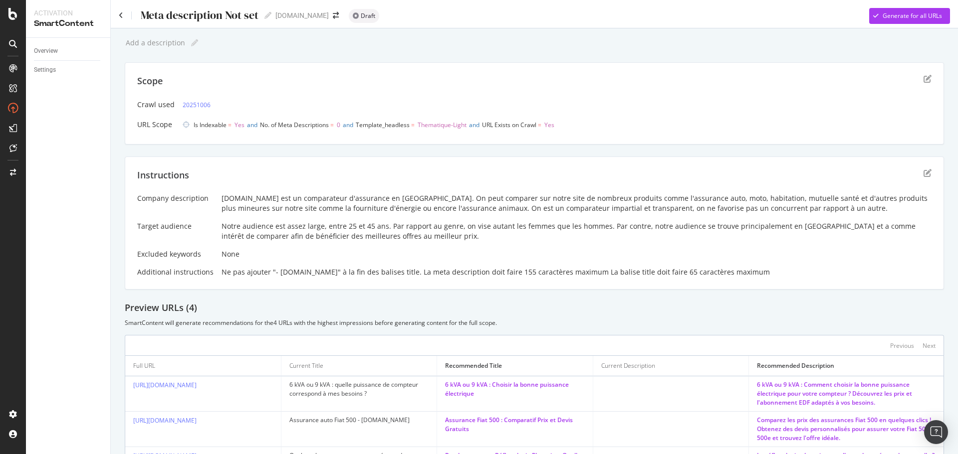
scroll to position [99, 0]
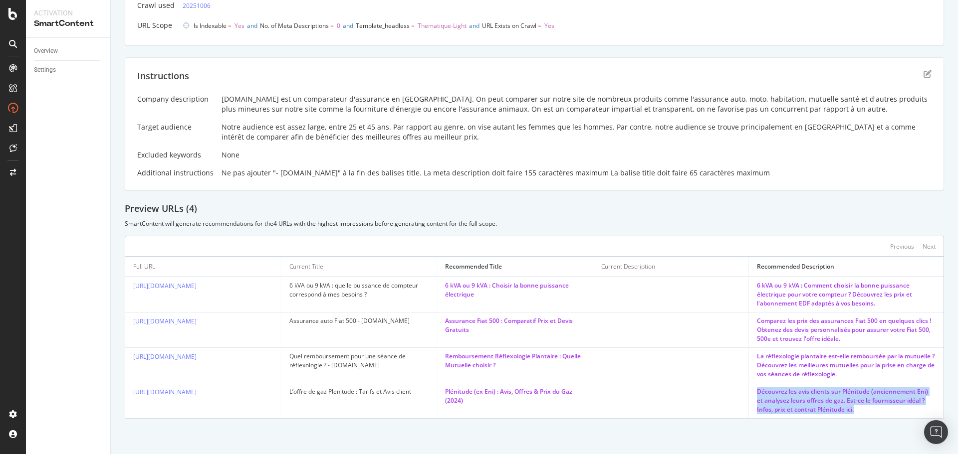
drag, startPoint x: 746, startPoint y: 388, endPoint x: 852, endPoint y: 414, distance: 109.6
click at [852, 414] on td "Découvrez les avis clients sur Plénitude (anciennement Eni) et analysez leurs o…" at bounding box center [846, 401] width 195 height 35
copy div "Découvrez les avis clients sur Plénitude (anciennement Eni) et analysez leurs o…"
drag, startPoint x: 129, startPoint y: 282, endPoint x: 202, endPoint y: 366, distance: 111.0
click at [202, 366] on tbody "[URL][DOMAIN_NAME] 6 kVA ou 9 kVA : quelle puissance de compteur correspond à m…" at bounding box center [534, 348] width 818 height 142
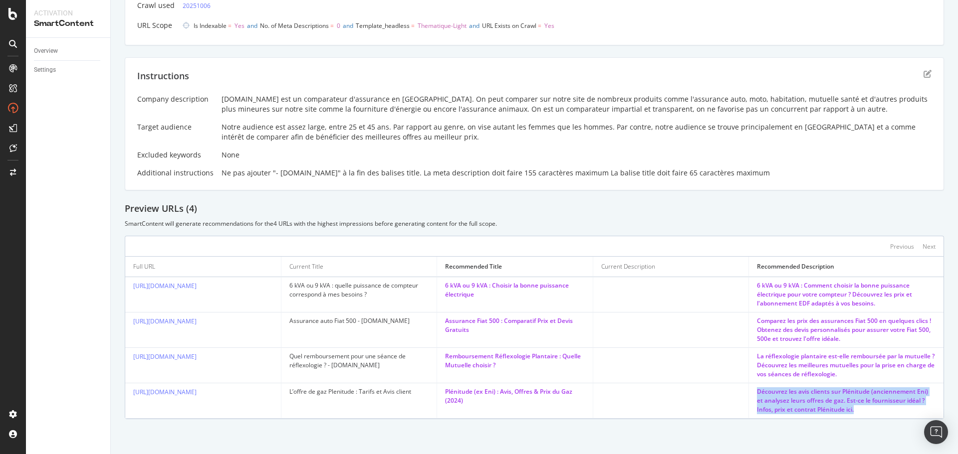
click at [217, 362] on div "[URL][DOMAIN_NAME]" at bounding box center [203, 357] width 140 height 10
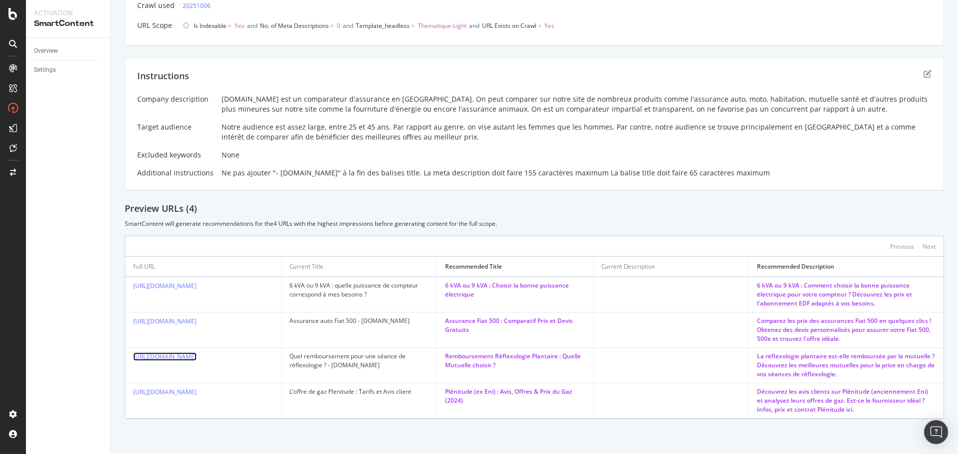
click at [190, 361] on link "[URL][DOMAIN_NAME]" at bounding box center [164, 357] width 63 height 8
click at [172, 326] on link "[URL][DOMAIN_NAME]" at bounding box center [164, 321] width 63 height 8
click at [197, 290] on link "[URL][DOMAIN_NAME]" at bounding box center [164, 286] width 63 height 8
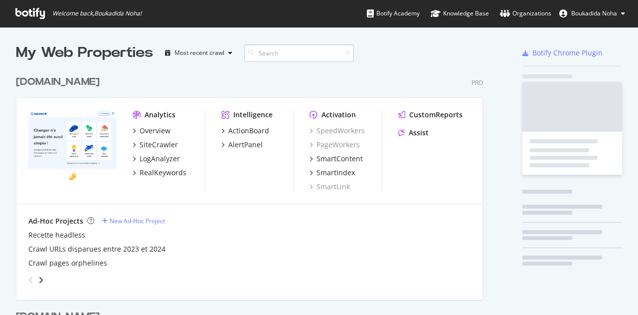
scroll to position [461, 467]
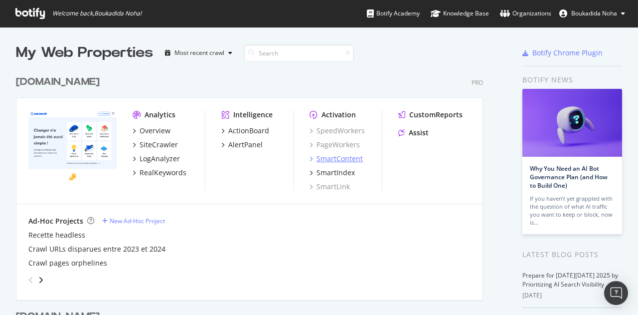
click at [345, 154] on div "SmartContent" at bounding box center [340, 159] width 46 height 10
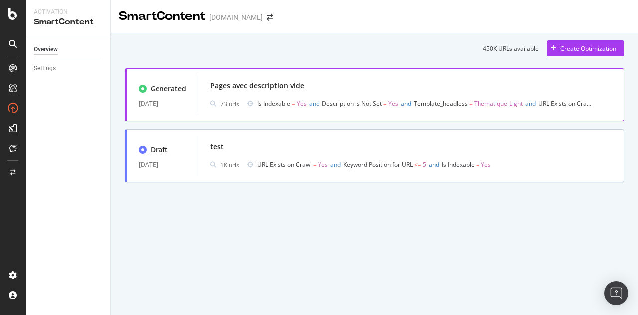
click at [256, 81] on div "Pages avec description vide" at bounding box center [257, 86] width 94 height 10
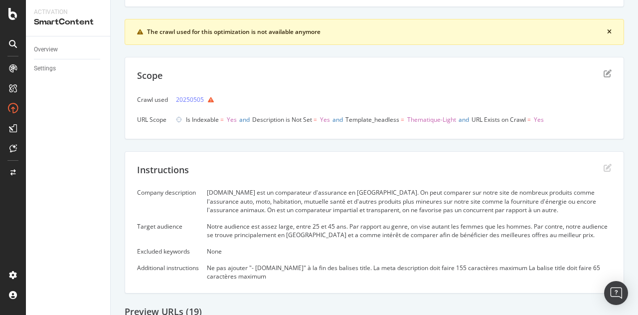
scroll to position [218, 0]
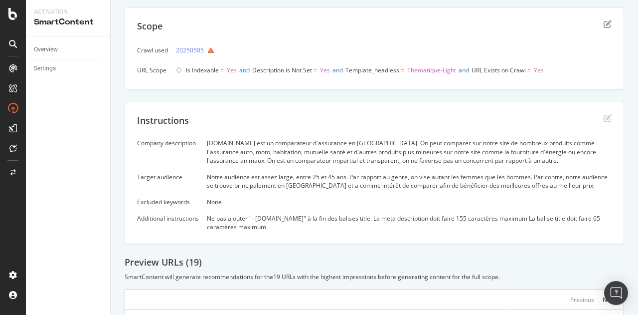
click at [214, 146] on div "[DOMAIN_NAME] est un comparateur d'assurance en [GEOGRAPHIC_DATA]. On peut comp…" at bounding box center [409, 151] width 405 height 25
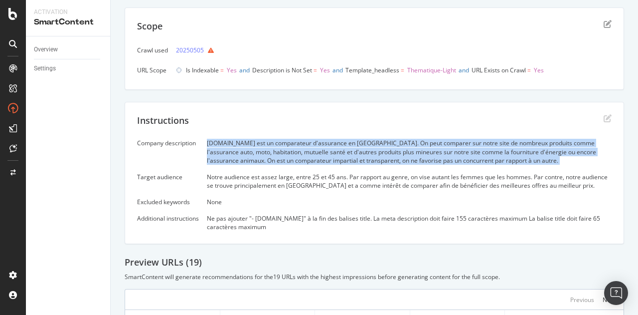
click at [214, 146] on div "[DOMAIN_NAME] est un comparateur d'assurance en [GEOGRAPHIC_DATA]. On peut comp…" at bounding box center [409, 151] width 405 height 25
copy div "[DOMAIN_NAME] est un comparateur d'assurance en [GEOGRAPHIC_DATA]. On peut comp…"
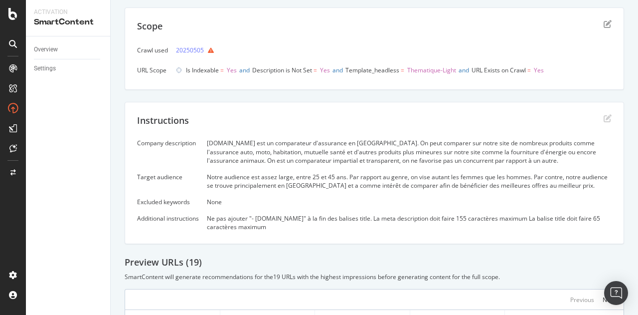
click at [254, 178] on div "Notre audience est assez large, entre 25 et 45 ans. Par rapport au genre, on vi…" at bounding box center [409, 181] width 405 height 17
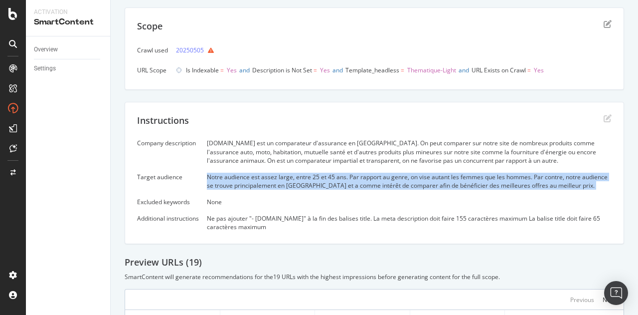
click at [254, 178] on div "Notre audience est assez large, entre 25 et 45 ans. Par rapport au genre, on vi…" at bounding box center [409, 181] width 405 height 17
copy div "Notre audience est assez large, entre 25 et 45 ans. Par rapport au genre, on vi…"
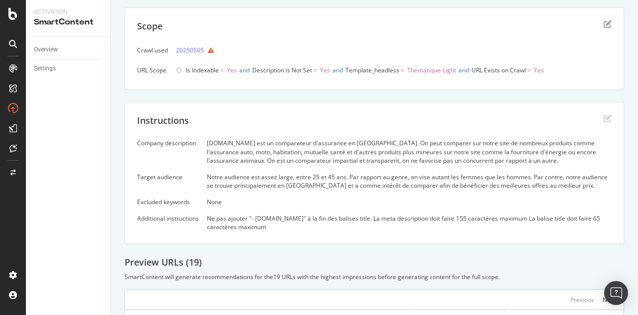
click at [241, 214] on div "Ne pas ajouter "- [DOMAIN_NAME]" à la fin des balises title. La meta descriptio…" at bounding box center [409, 222] width 405 height 17
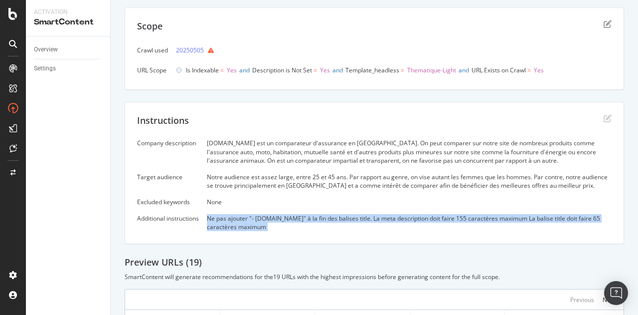
click at [241, 214] on div "Ne pas ajouter "- [DOMAIN_NAME]" à la fin des balises title. La meta descriptio…" at bounding box center [409, 222] width 405 height 17
copy div "Ne pas ajouter "- [DOMAIN_NAME]" à la fin des balises title. La meta descriptio…"
